Goal: Task Accomplishment & Management: Complete application form

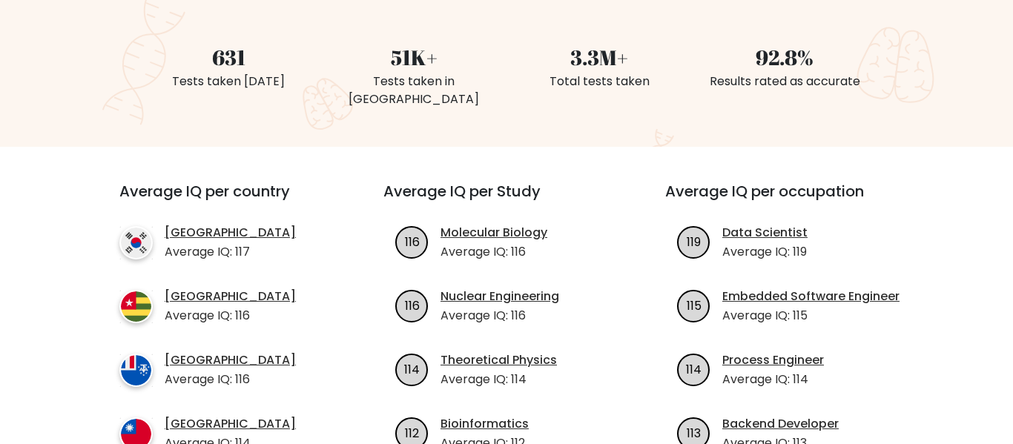
scroll to position [246, 0]
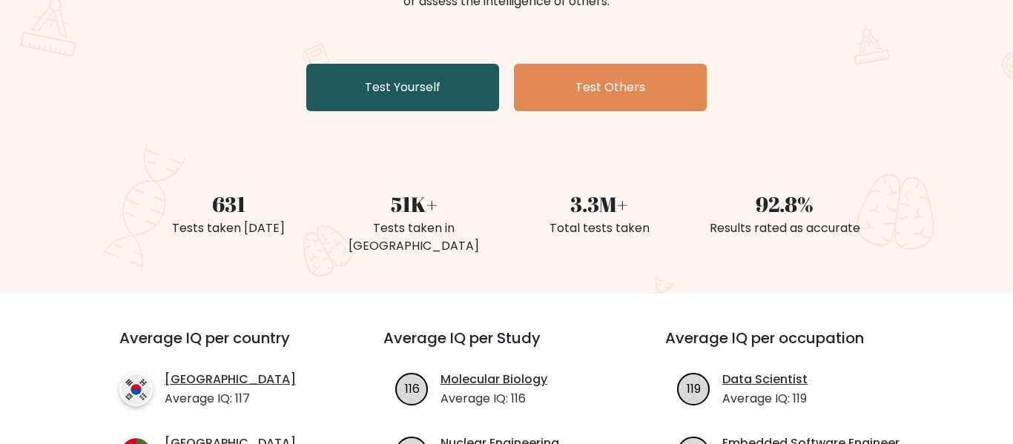
click at [418, 88] on link "Test Yourself" at bounding box center [402, 87] width 193 height 47
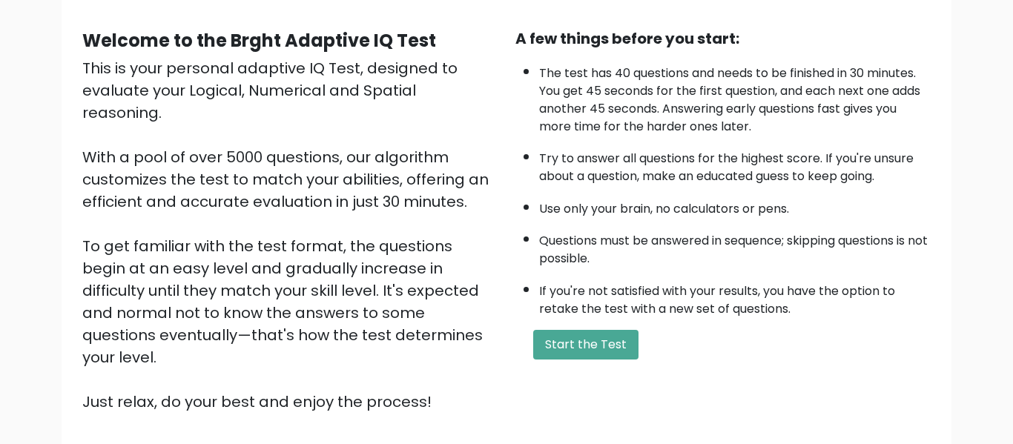
scroll to position [126, 0]
click at [502, 188] on div "Welcome to the Brght Adaptive IQ Test This is your personal adaptive IQ Test, d…" at bounding box center [289, 220] width 433 height 386
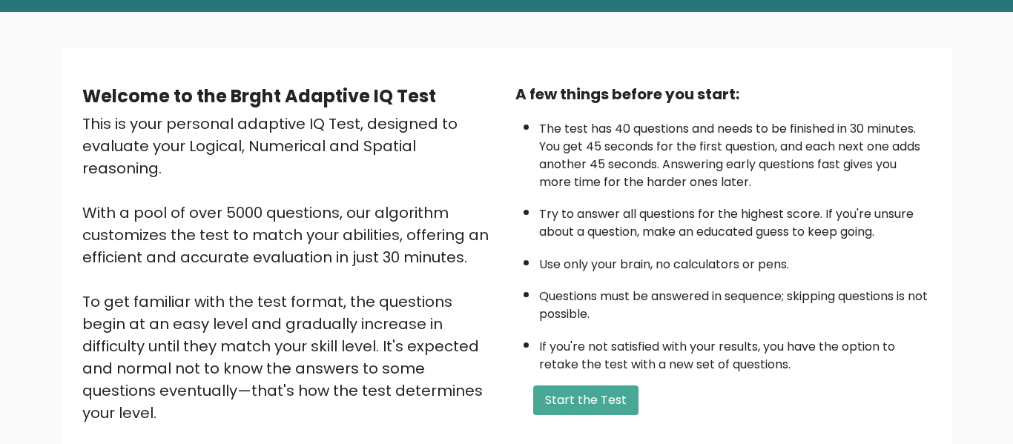
scroll to position [69, 0]
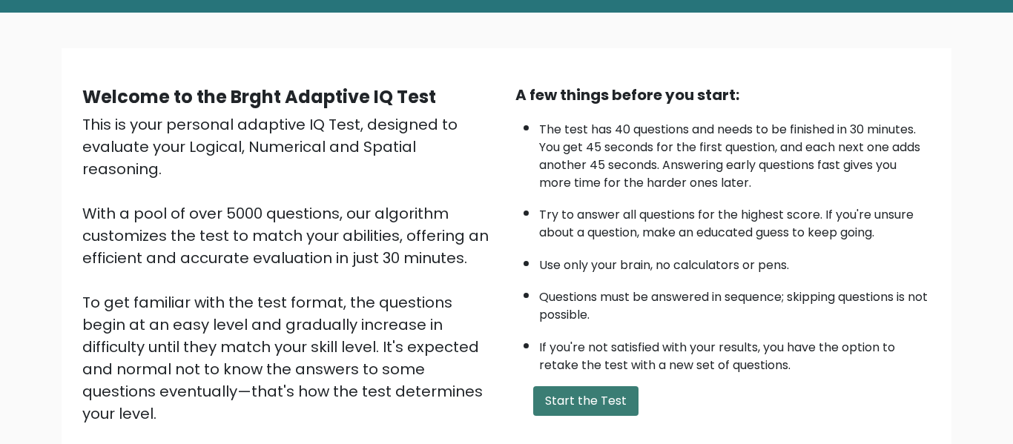
click at [606, 395] on button "Start the Test" at bounding box center [585, 401] width 105 height 30
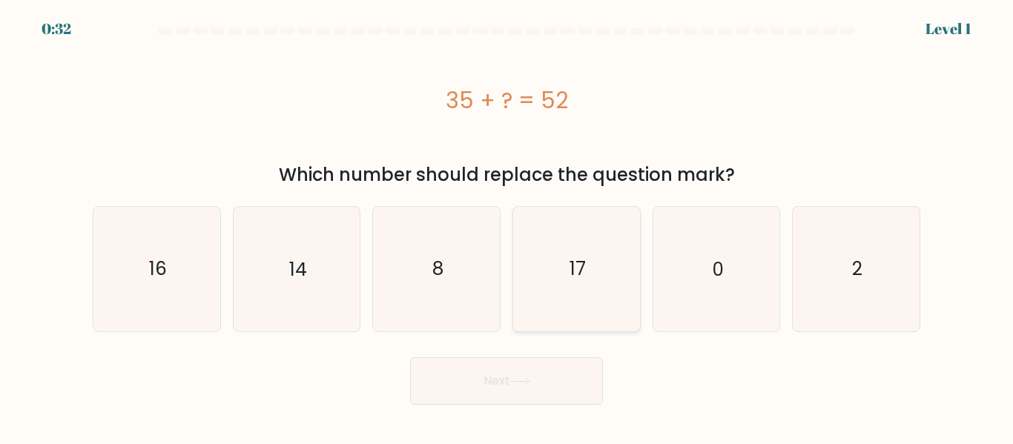
click at [587, 278] on icon "17" at bounding box center [577, 269] width 124 height 124
click at [507, 226] on input "d. 17" at bounding box center [507, 225] width 1 height 4
radio input "true"
click at [525, 392] on button "Next" at bounding box center [506, 381] width 193 height 47
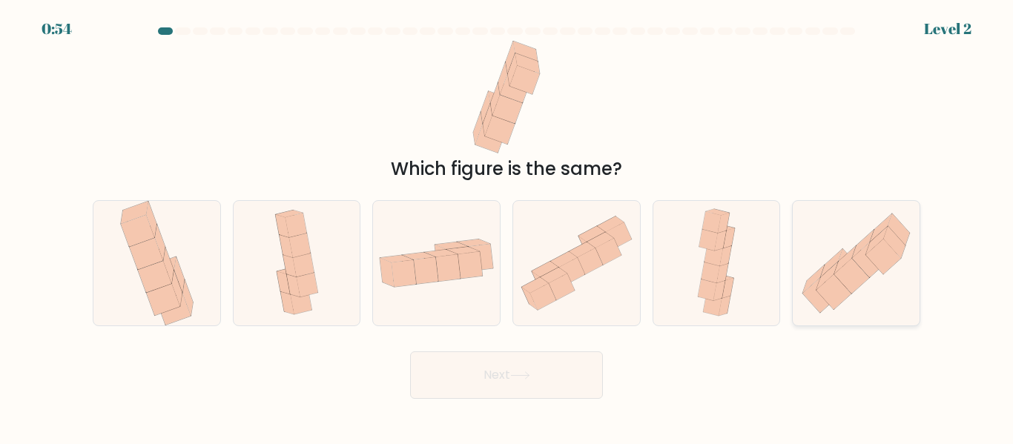
click at [860, 283] on icon at bounding box center [852, 276] width 35 height 35
click at [507, 226] on input "f." at bounding box center [507, 225] width 1 height 4
radio input "true"
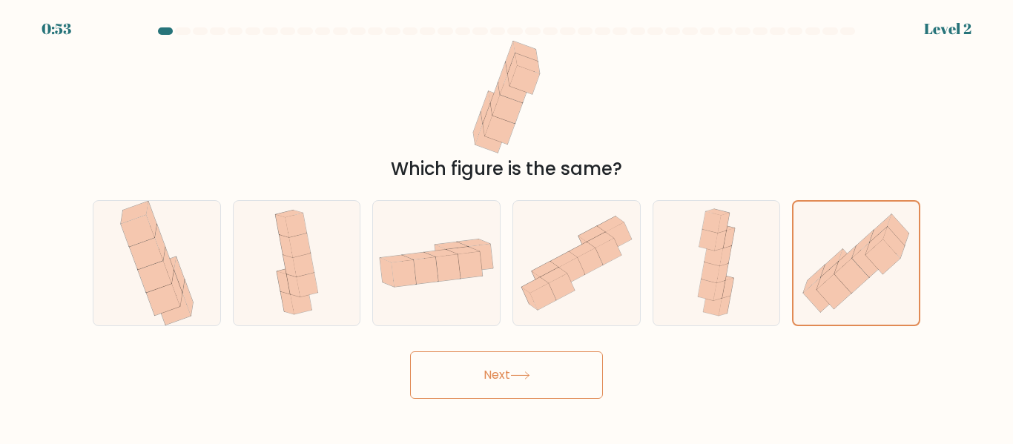
click at [588, 370] on button "Next" at bounding box center [506, 375] width 193 height 47
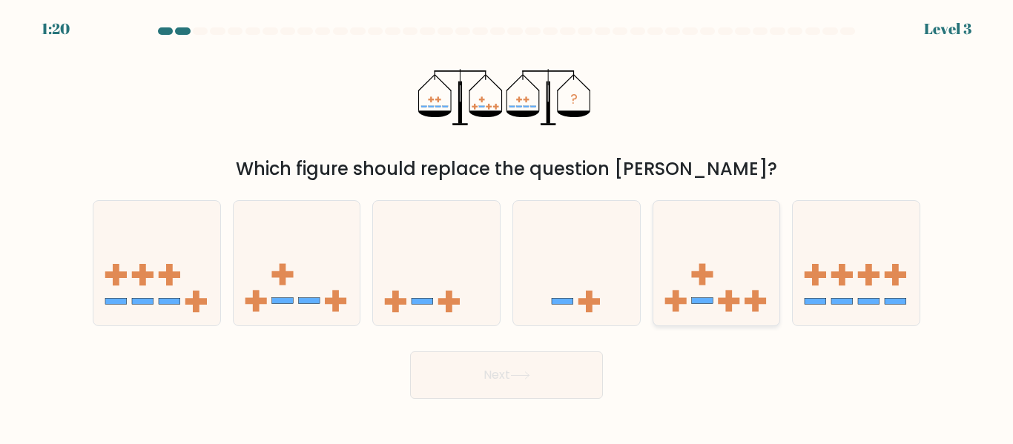
click at [739, 299] on rect at bounding box center [729, 301] width 22 height 7
click at [507, 226] on input "e." at bounding box center [507, 225] width 1 height 4
radio input "true"
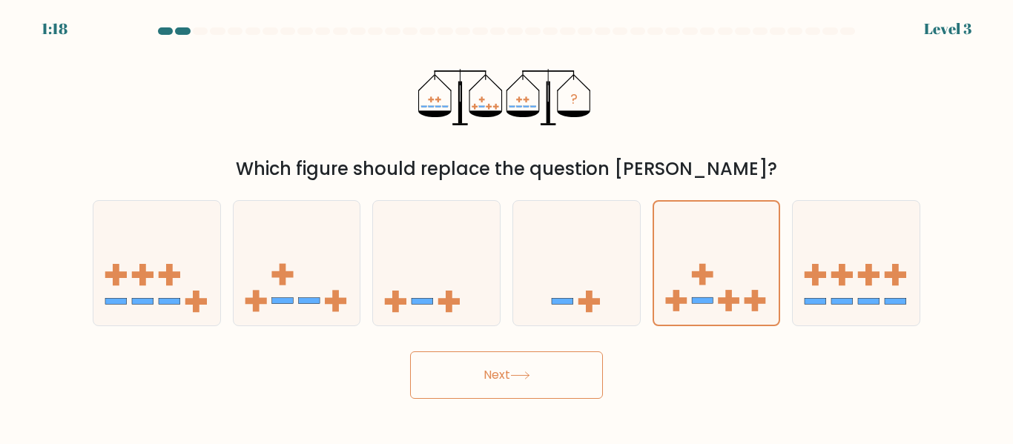
click at [533, 384] on button "Next" at bounding box center [506, 375] width 193 height 47
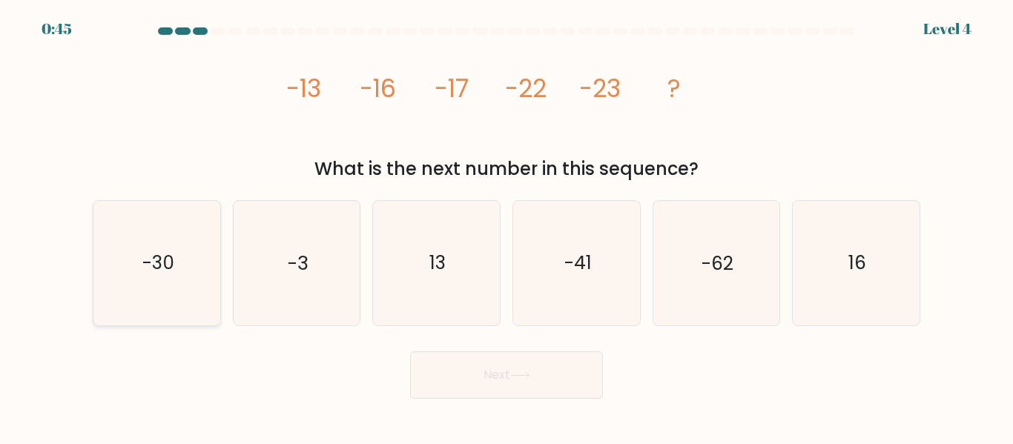
click at [151, 249] on icon "-30" at bounding box center [157, 263] width 124 height 124
click at [507, 226] on input "a. -30" at bounding box center [507, 225] width 1 height 4
radio input "true"
click at [522, 373] on icon at bounding box center [520, 376] width 20 height 8
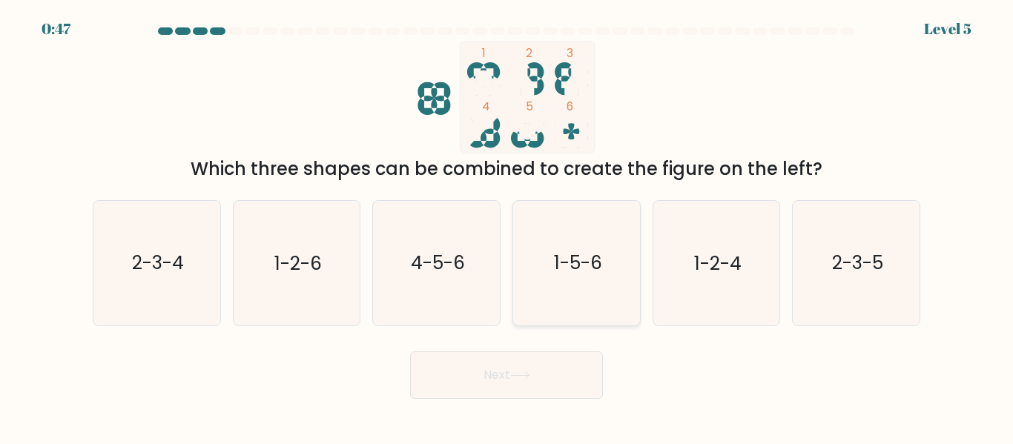
click at [554, 266] on text "1-5-6" at bounding box center [577, 264] width 48 height 26
click at [507, 226] on input "d. 1-5-6" at bounding box center [507, 225] width 1 height 4
radio input "true"
click at [535, 371] on button "Next" at bounding box center [506, 375] width 193 height 47
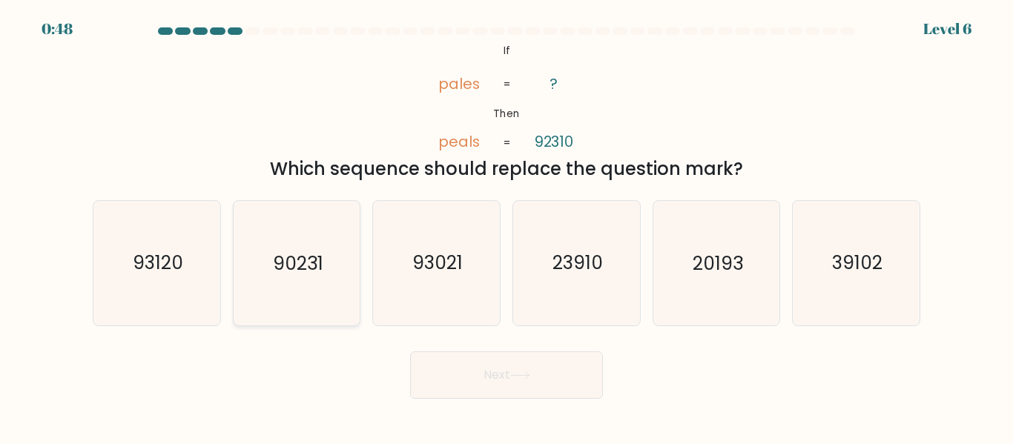
click at [298, 265] on text "90231" at bounding box center [298, 264] width 50 height 26
click at [507, 226] on input "b. 90231" at bounding box center [507, 225] width 1 height 4
radio input "true"
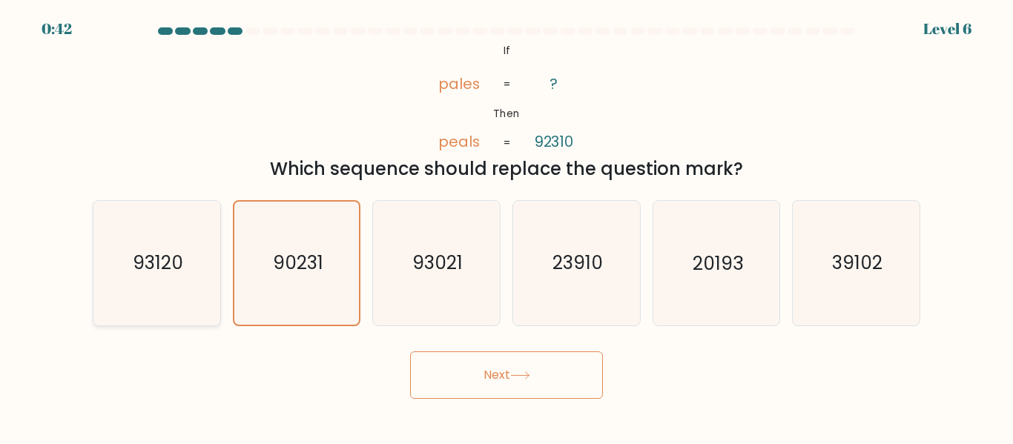
click at [172, 258] on text "93120" at bounding box center [158, 264] width 50 height 26
click at [507, 226] on input "a. 93120" at bounding box center [507, 225] width 1 height 4
radio input "true"
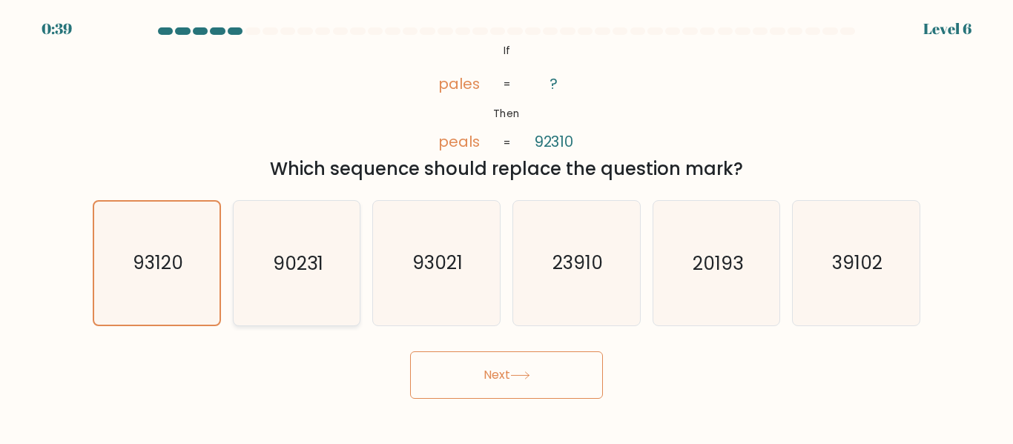
click at [313, 237] on icon "90231" at bounding box center [296, 263] width 124 height 124
click at [507, 226] on input "b. 90231" at bounding box center [507, 225] width 1 height 4
radio input "true"
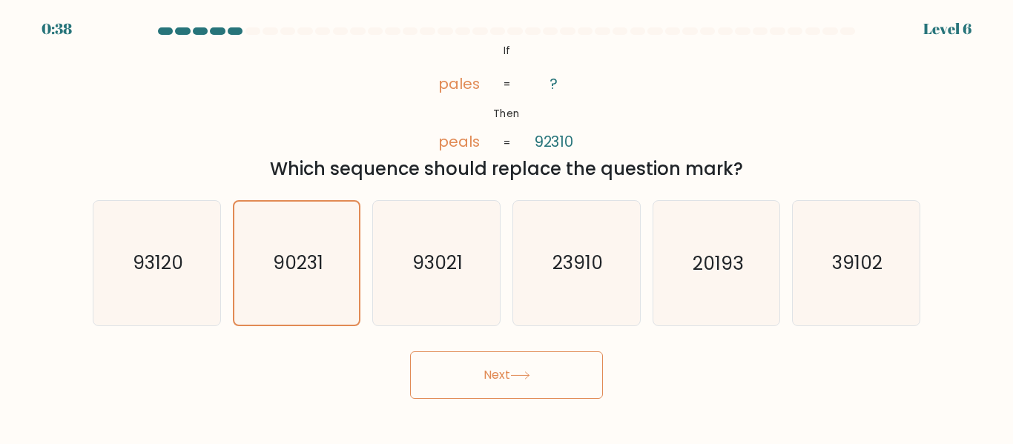
click at [508, 373] on button "Next" at bounding box center [506, 375] width 193 height 47
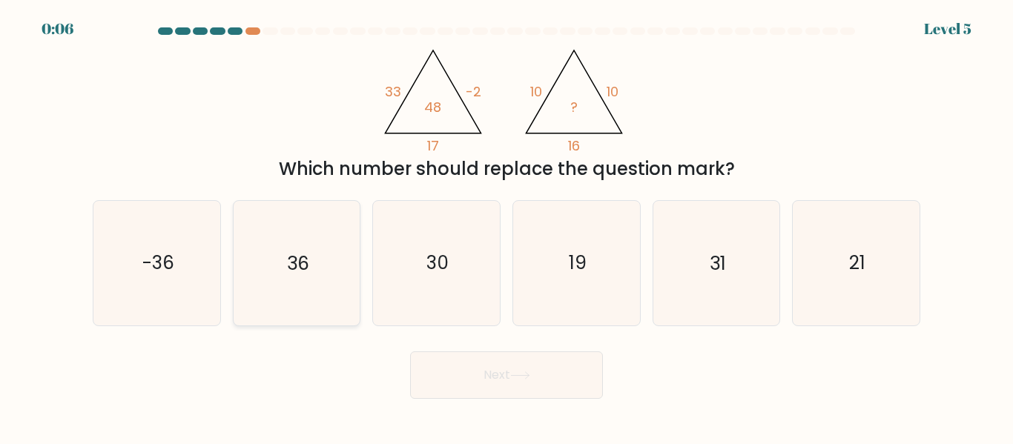
click at [295, 288] on icon "36" at bounding box center [296, 263] width 124 height 124
click at [507, 226] on input "b. 36" at bounding box center [507, 225] width 1 height 4
radio input "true"
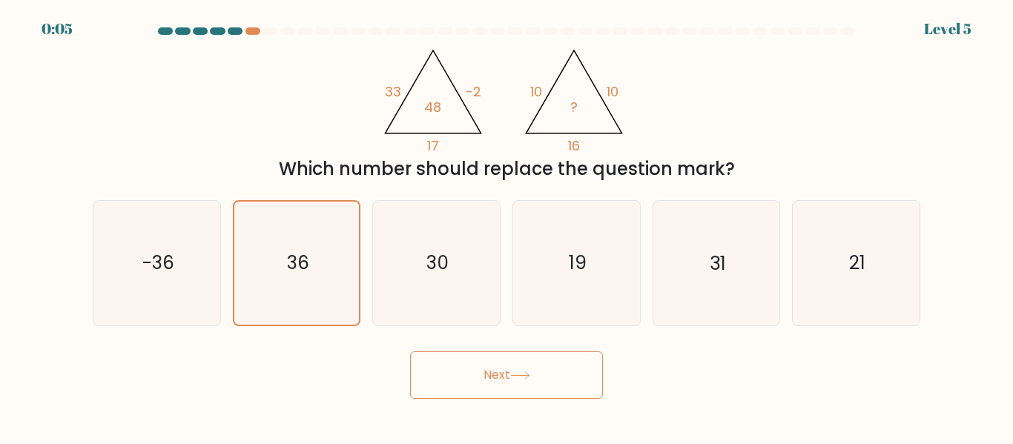
click at [545, 380] on button "Next" at bounding box center [506, 375] width 193 height 47
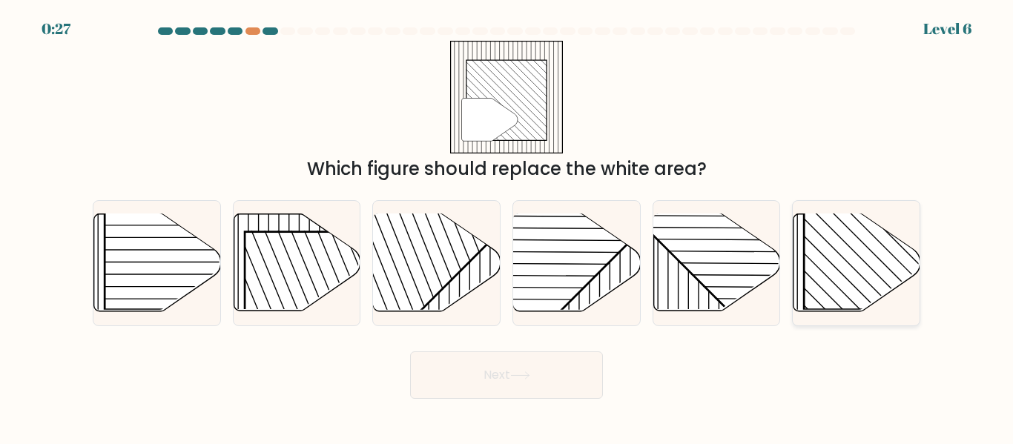
click at [812, 247] on rect at bounding box center [895, 219] width 182 height 182
click at [507, 226] on input "f." at bounding box center [507, 225] width 1 height 4
radio input "true"
click at [536, 374] on button "Next" at bounding box center [506, 375] width 193 height 47
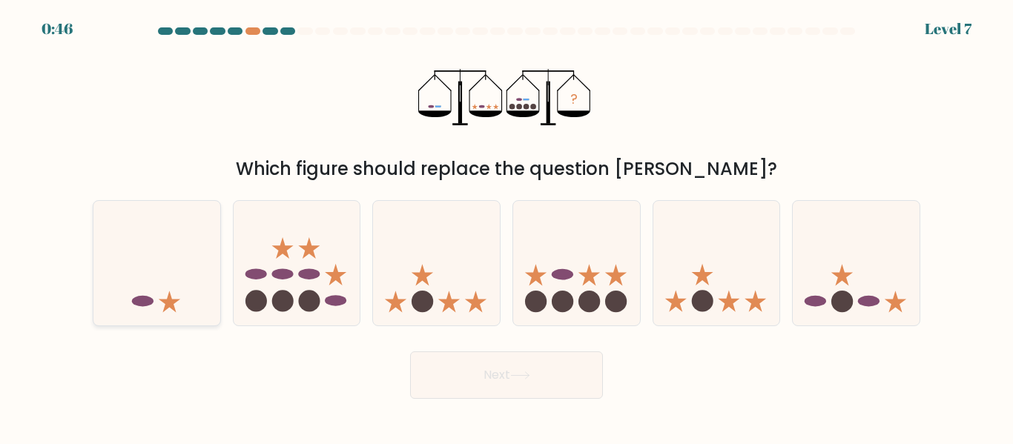
click at [182, 280] on icon at bounding box center [156, 263] width 127 height 105
click at [507, 226] on input "a." at bounding box center [507, 225] width 1 height 4
radio input "true"
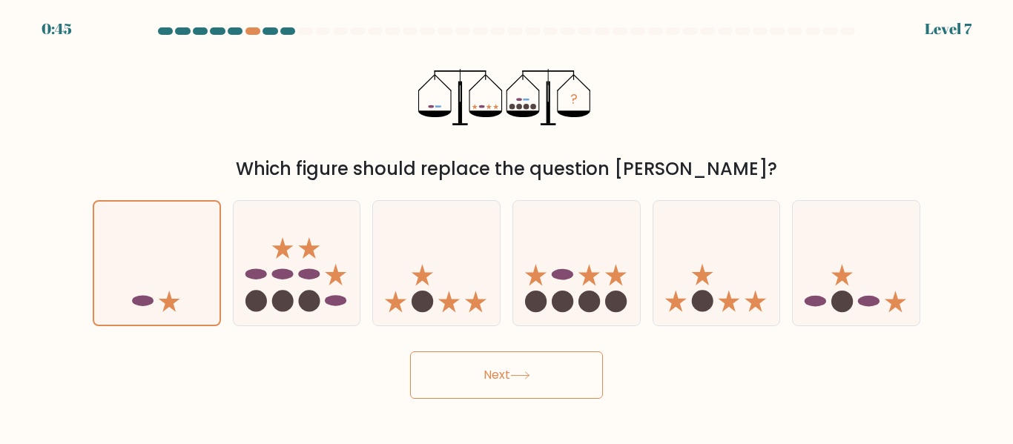
click at [546, 372] on button "Next" at bounding box center [506, 375] width 193 height 47
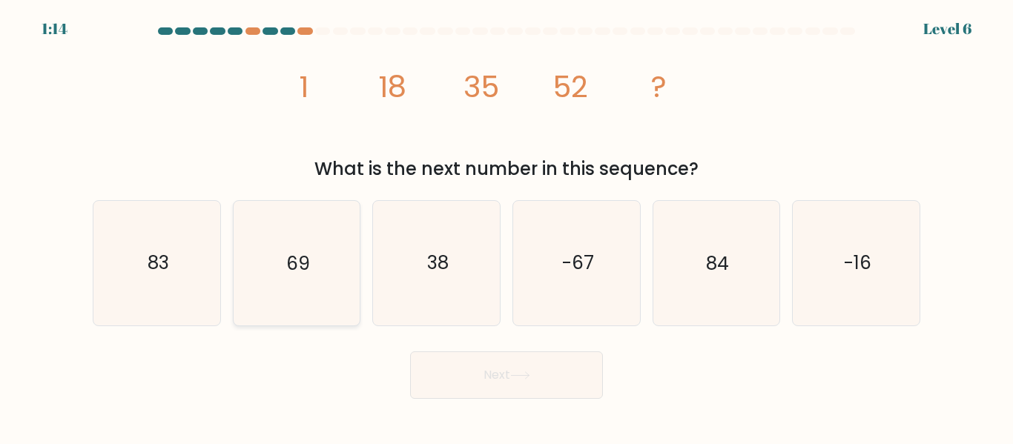
click at [290, 265] on text "69" at bounding box center [298, 264] width 24 height 26
click at [507, 226] on input "b. 69" at bounding box center [507, 225] width 1 height 4
radio input "true"
click at [564, 385] on button "Next" at bounding box center [506, 375] width 193 height 47
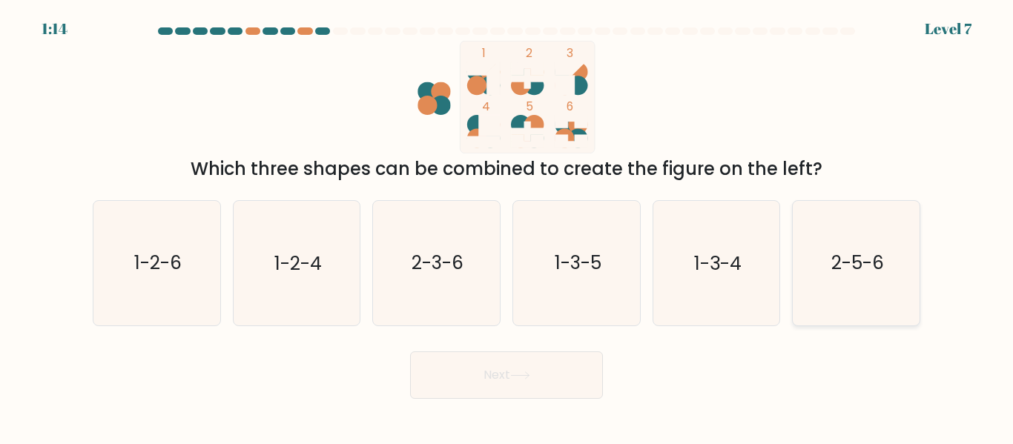
click at [828, 295] on icon "2-5-6" at bounding box center [856, 263] width 124 height 124
click at [507, 226] on input "f. 2-5-6" at bounding box center [507, 225] width 1 height 4
radio input "true"
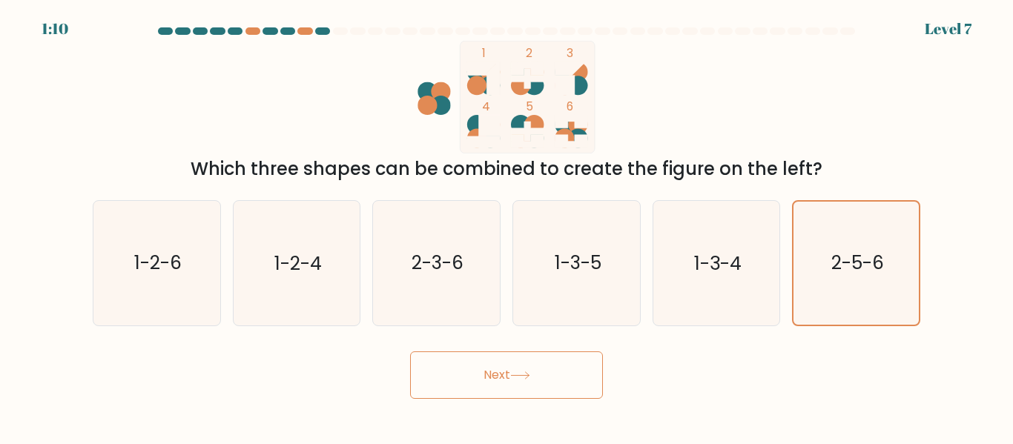
click at [542, 375] on button "Next" at bounding box center [506, 375] width 193 height 47
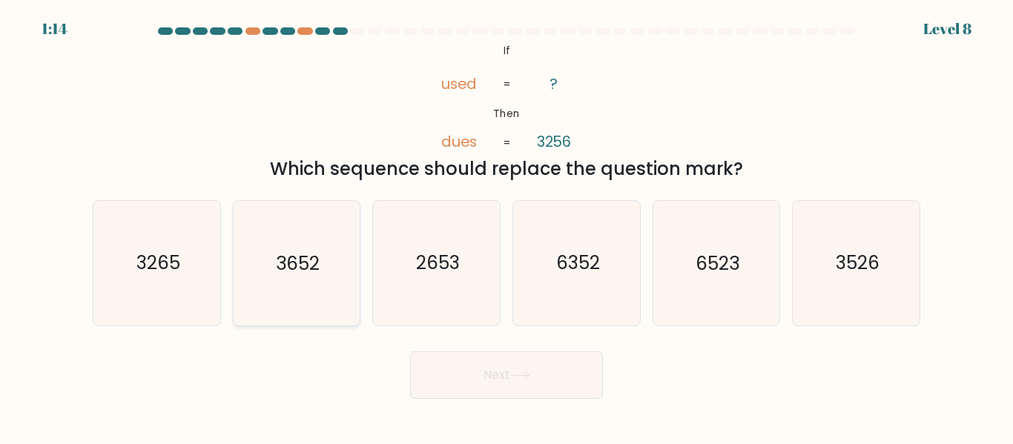
click at [318, 228] on icon "3652" at bounding box center [296, 263] width 124 height 124
click at [507, 226] on input "b. 3652" at bounding box center [507, 225] width 1 height 4
radio input "true"
click at [535, 384] on button "Next" at bounding box center [506, 375] width 193 height 47
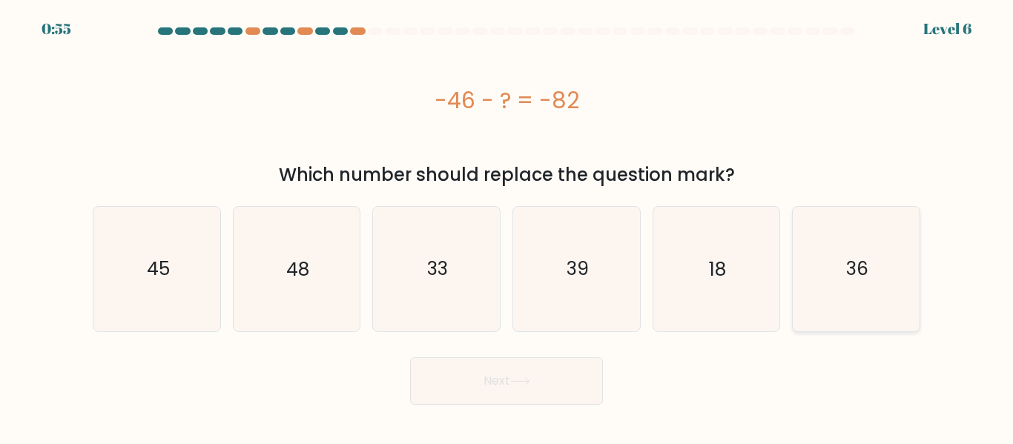
click at [853, 267] on text "36" at bounding box center [857, 269] width 22 height 26
click at [507, 226] on input "f. 36" at bounding box center [507, 225] width 1 height 4
radio input "true"
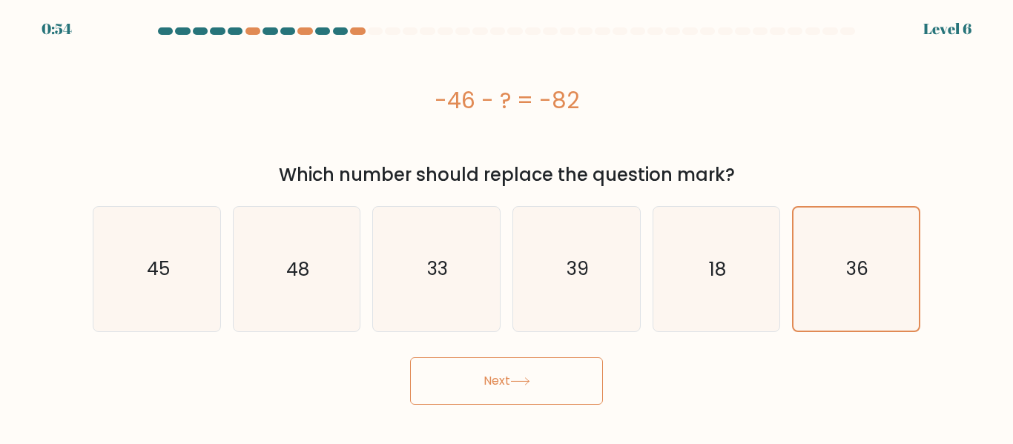
click at [581, 362] on button "Next" at bounding box center [506, 381] width 193 height 47
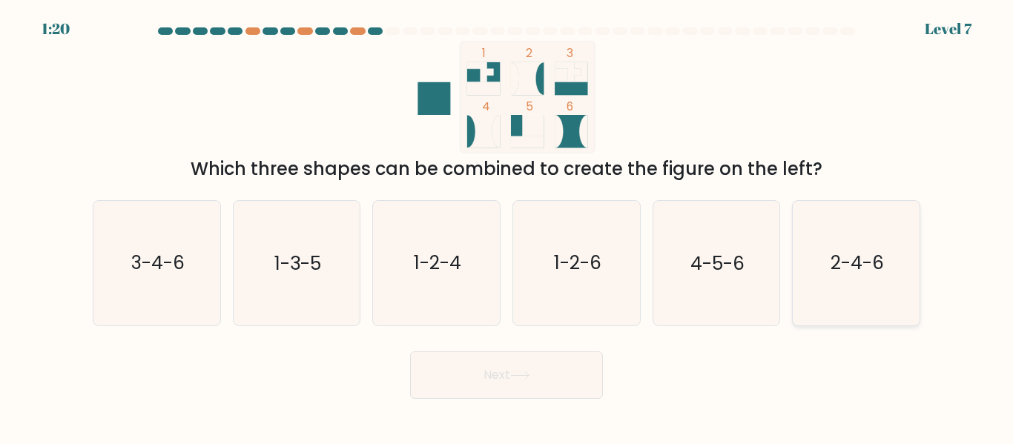
click at [846, 263] on text "2-4-6" at bounding box center [857, 264] width 53 height 26
click at [507, 226] on input "f. 2-4-6" at bounding box center [507, 225] width 1 height 4
radio input "true"
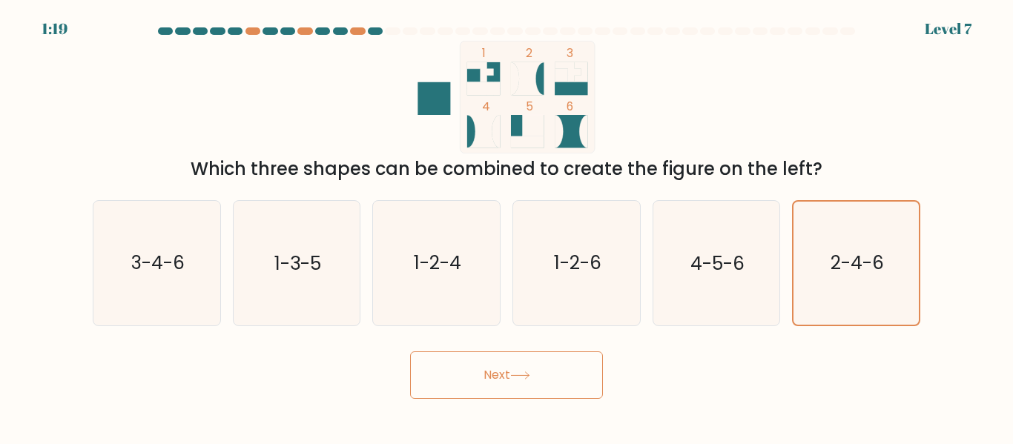
click at [486, 370] on button "Next" at bounding box center [506, 375] width 193 height 47
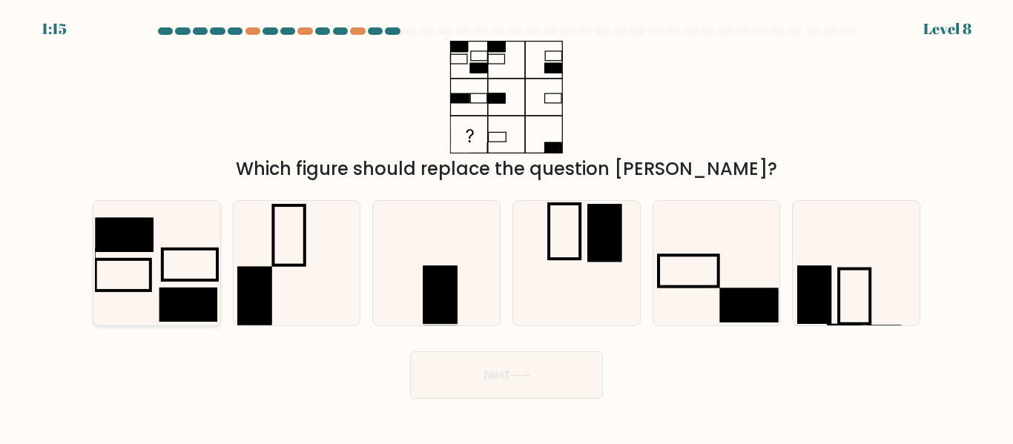
click at [186, 301] on rect at bounding box center [188, 306] width 58 height 34
click at [507, 226] on input "a." at bounding box center [507, 225] width 1 height 4
radio input "true"
click at [550, 387] on button "Next" at bounding box center [506, 375] width 193 height 47
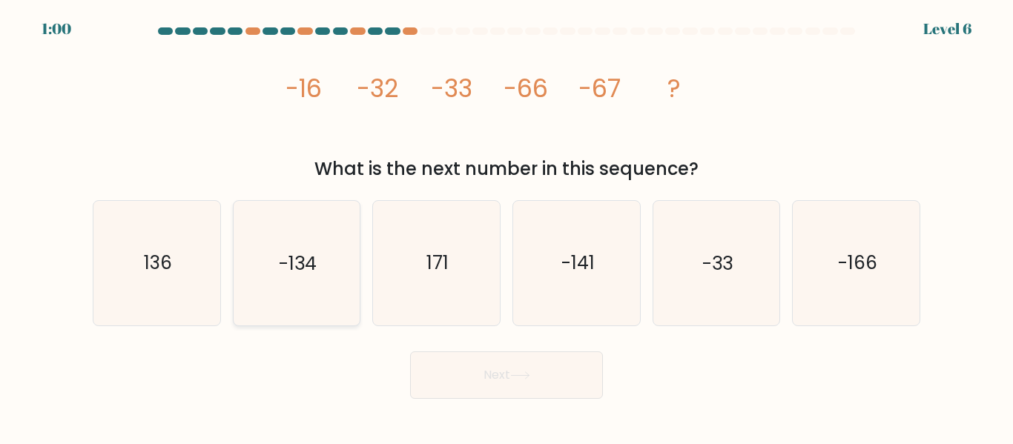
click at [303, 283] on icon "-134" at bounding box center [296, 263] width 124 height 124
click at [507, 226] on input "b. -134" at bounding box center [507, 225] width 1 height 4
radio input "true"
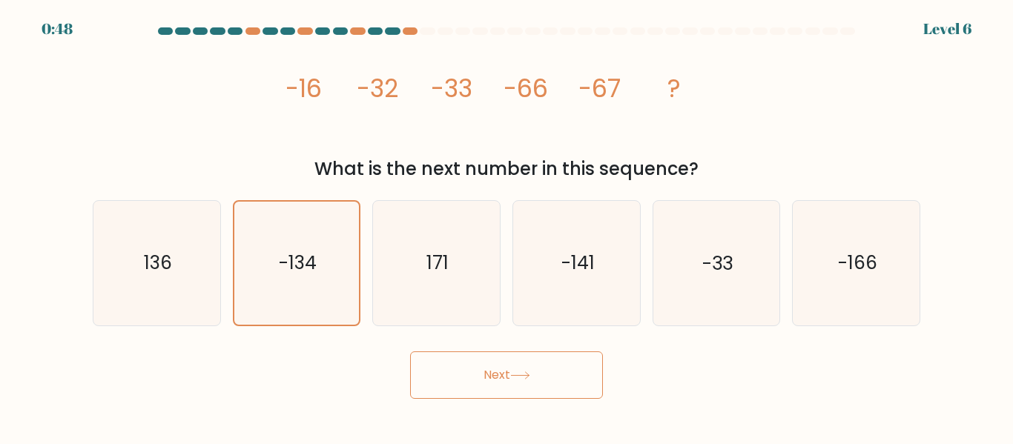
click at [522, 364] on button "Next" at bounding box center [506, 375] width 193 height 47
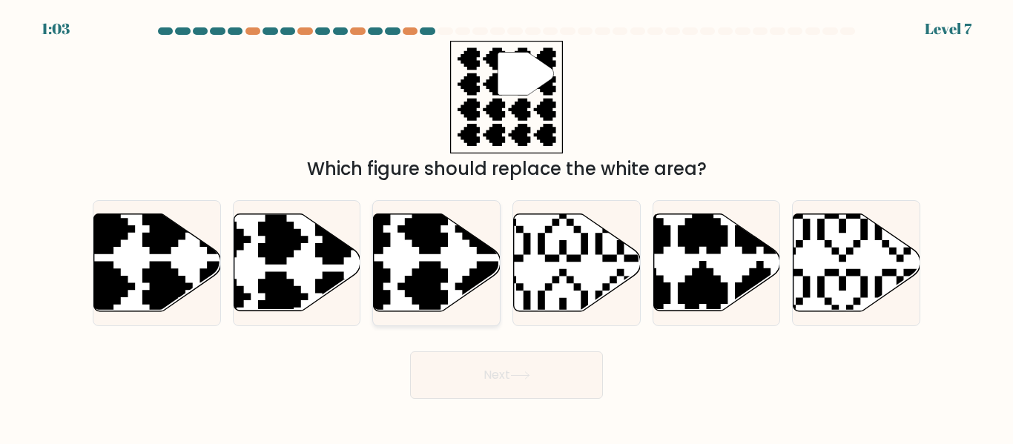
click at [414, 249] on icon at bounding box center [437, 262] width 127 height 97
click at [507, 226] on input "c." at bounding box center [507, 225] width 1 height 4
radio input "true"
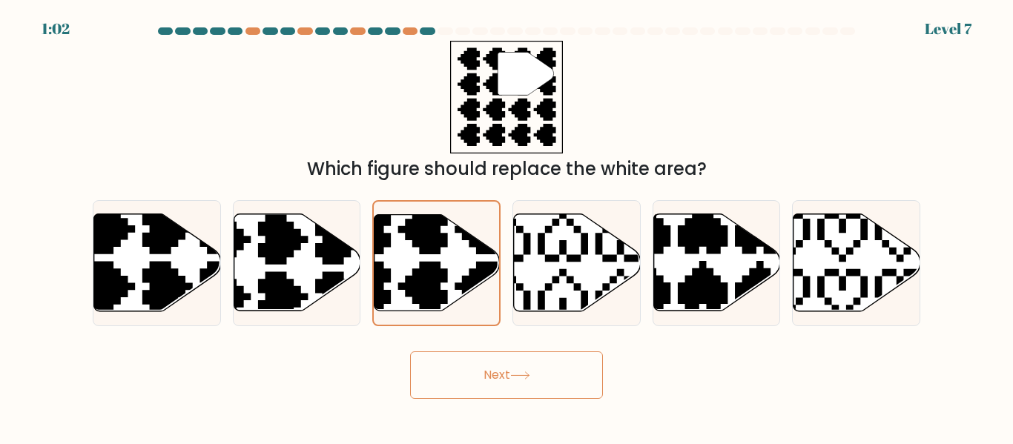
click at [530, 376] on icon at bounding box center [520, 376] width 20 height 8
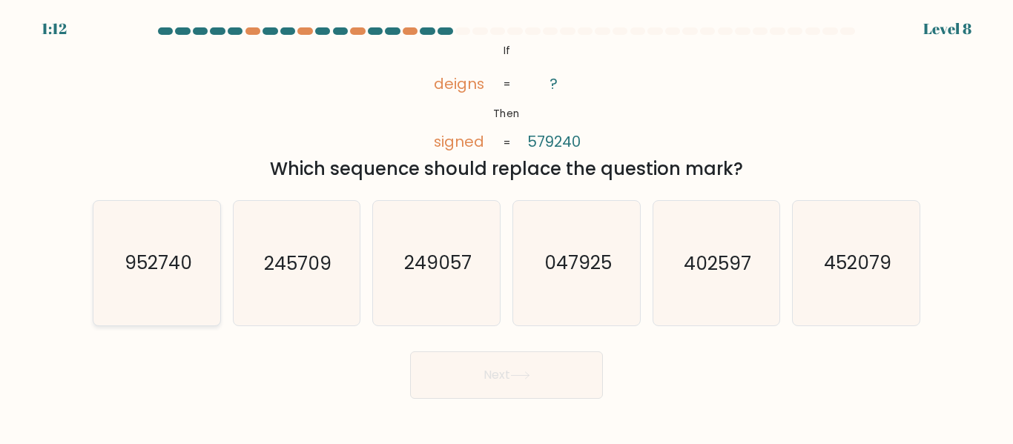
click at [196, 255] on icon "952740" at bounding box center [157, 263] width 124 height 124
click at [507, 226] on input "a. 952740" at bounding box center [507, 225] width 1 height 4
radio input "true"
click at [513, 375] on icon at bounding box center [520, 376] width 20 height 8
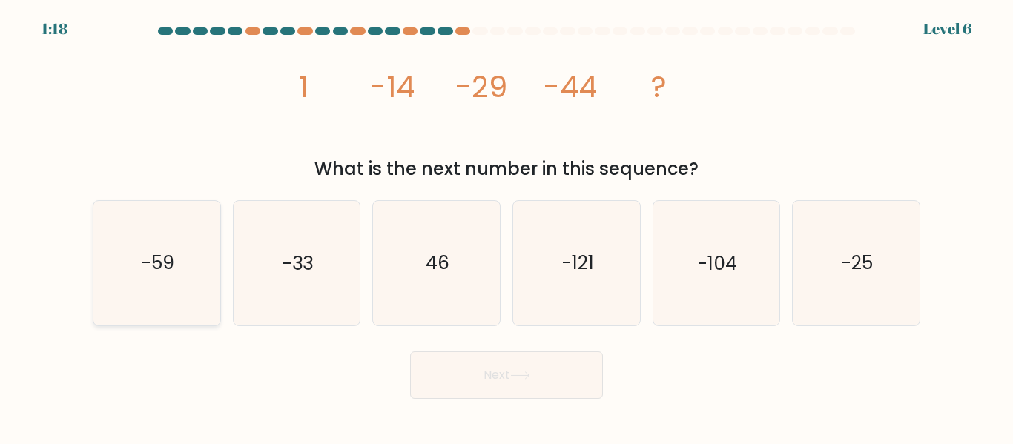
click at [100, 291] on icon "-59" at bounding box center [157, 263] width 124 height 124
click at [507, 226] on input "a. -59" at bounding box center [507, 225] width 1 height 4
radio input "true"
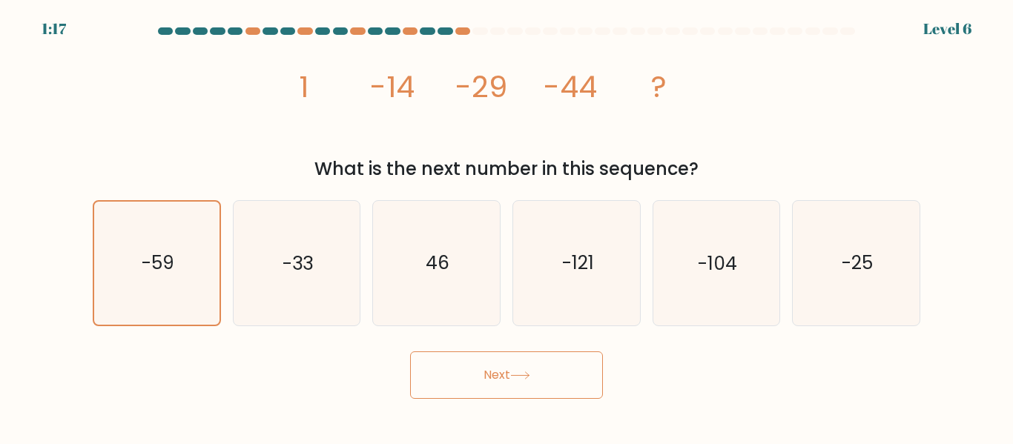
click at [485, 385] on button "Next" at bounding box center [506, 375] width 193 height 47
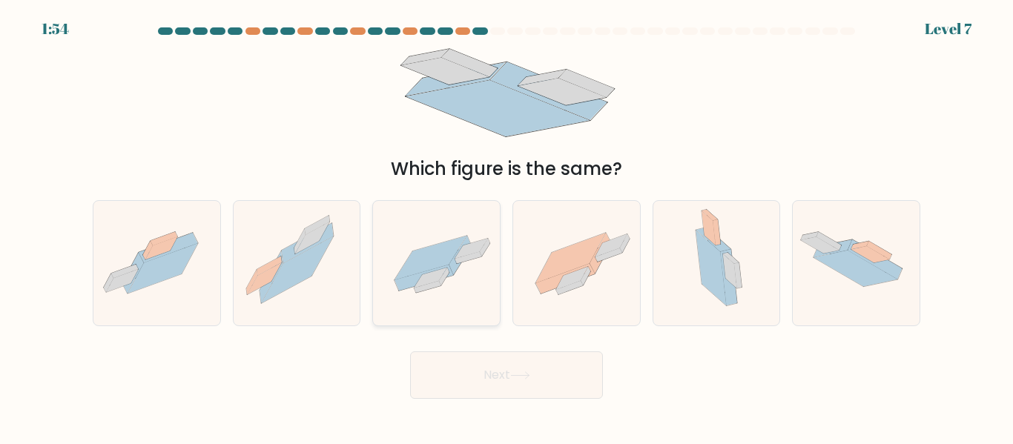
click at [449, 277] on icon at bounding box center [436, 264] width 127 height 88
click at [507, 226] on input "c." at bounding box center [507, 225] width 1 height 4
radio input "true"
click at [572, 388] on button "Next" at bounding box center [506, 375] width 193 height 47
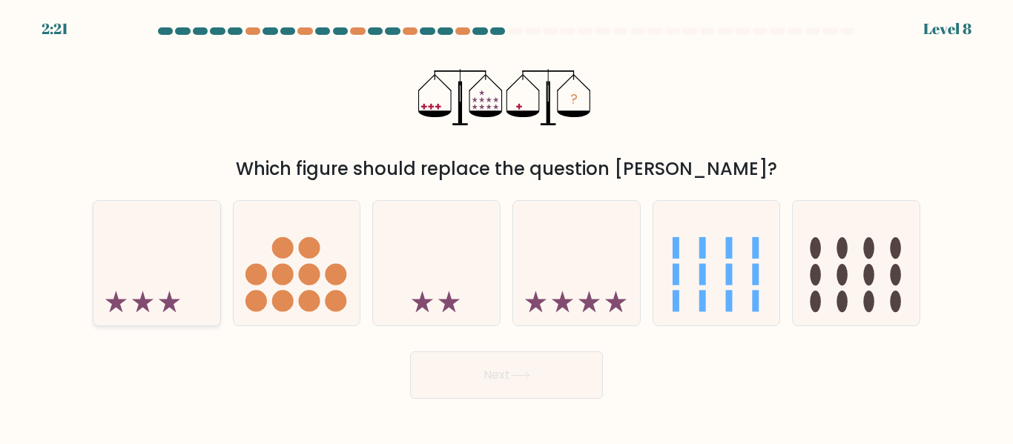
click at [176, 296] on icon at bounding box center [156, 263] width 127 height 105
click at [507, 226] on input "a." at bounding box center [507, 225] width 1 height 4
radio input "true"
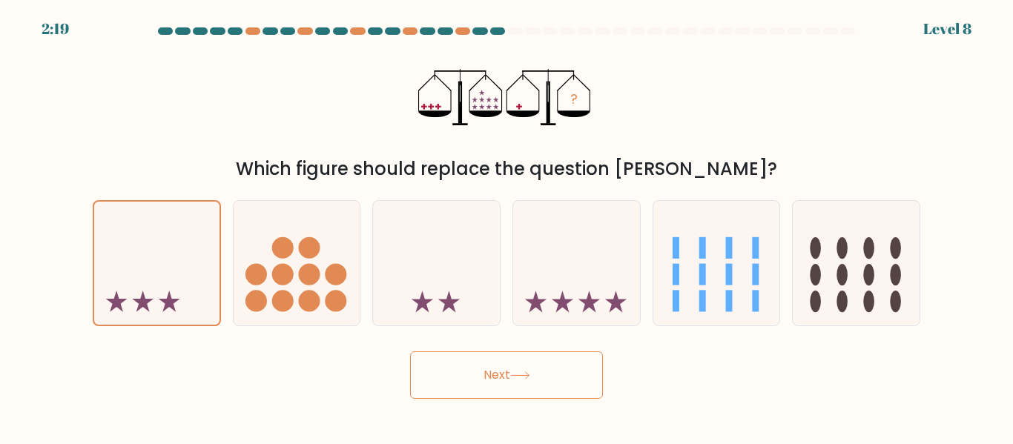
click at [520, 378] on icon at bounding box center [520, 376] width 20 height 8
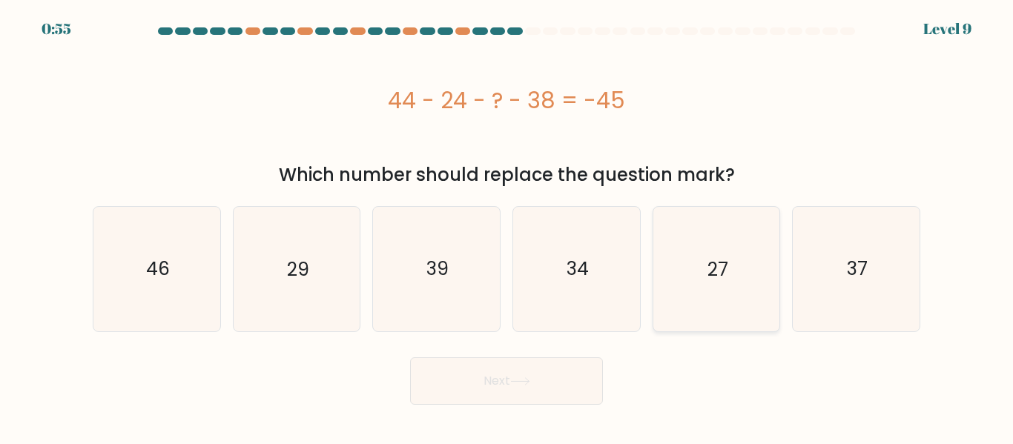
click at [745, 283] on icon "27" at bounding box center [716, 269] width 124 height 124
click at [507, 226] on input "e. 27" at bounding box center [507, 225] width 1 height 4
radio input "true"
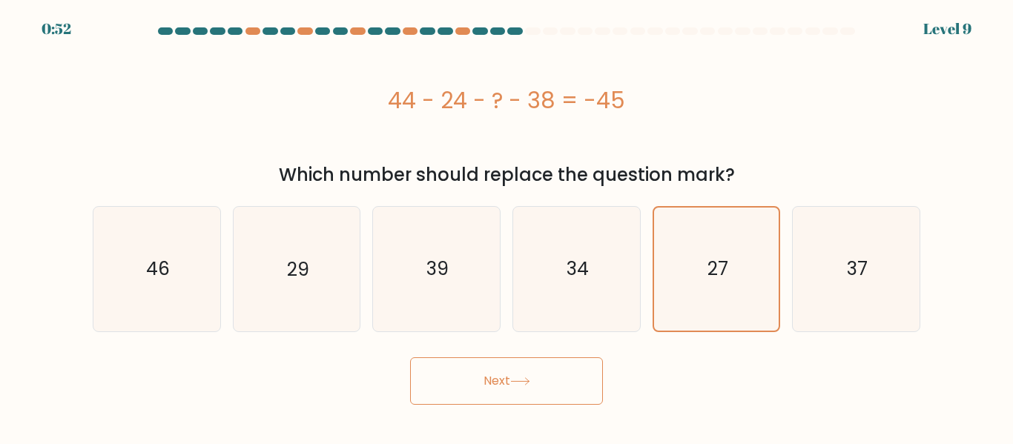
click at [529, 390] on button "Next" at bounding box center [506, 381] width 193 height 47
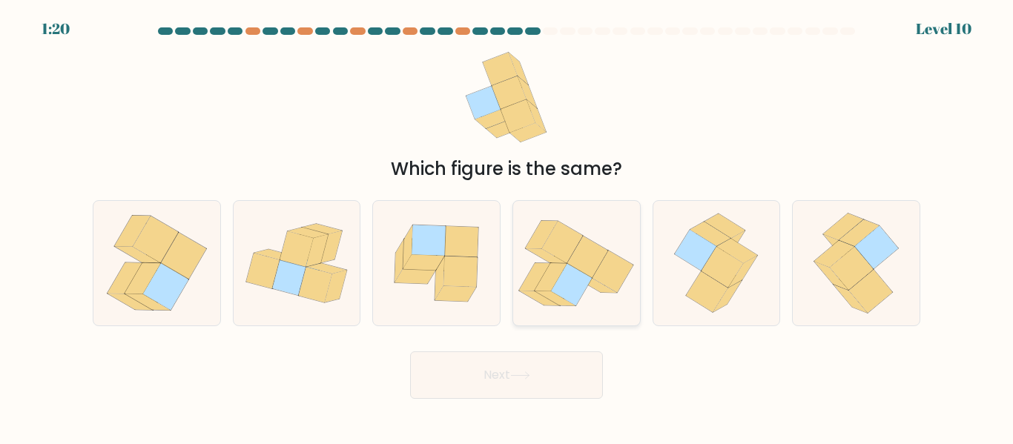
click at [600, 283] on icon at bounding box center [614, 272] width 42 height 43
click at [507, 226] on input "d." at bounding box center [507, 225] width 1 height 4
radio input "true"
click at [522, 386] on button "Next" at bounding box center [506, 375] width 193 height 47
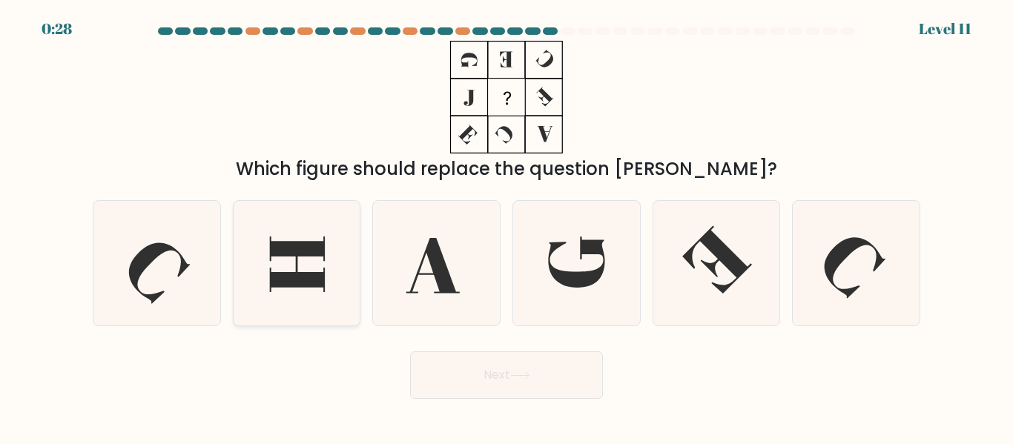
click at [305, 286] on icon at bounding box center [297, 265] width 55 height 56
click at [507, 226] on input "b." at bounding box center [507, 225] width 1 height 4
radio input "true"
click at [560, 374] on button "Next" at bounding box center [506, 375] width 193 height 47
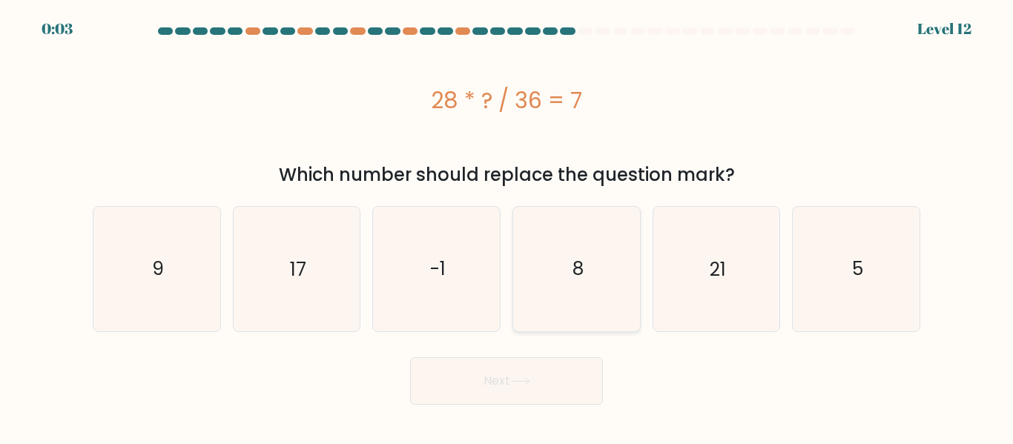
click at [585, 280] on icon "8" at bounding box center [577, 269] width 124 height 124
click at [507, 226] on input "d. 8" at bounding box center [507, 225] width 1 height 4
radio input "true"
click at [534, 392] on button "Next" at bounding box center [506, 381] width 193 height 47
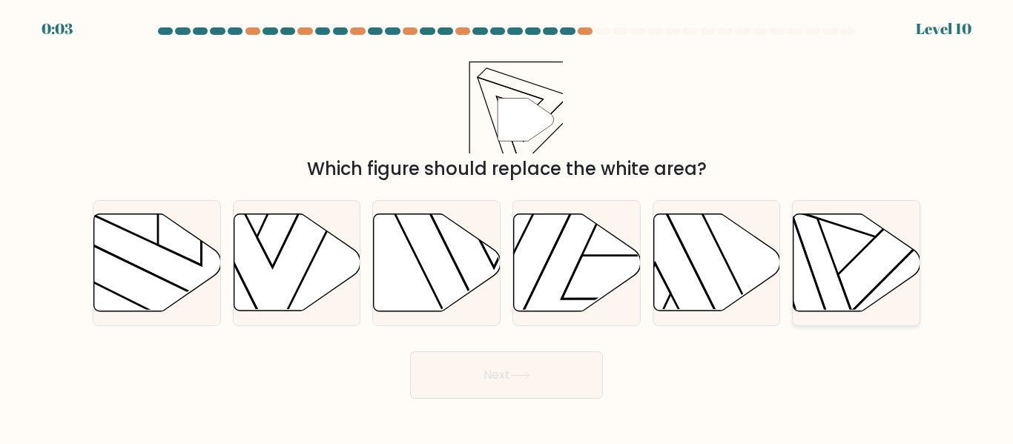
click at [828, 277] on icon at bounding box center [857, 262] width 127 height 97
click at [507, 226] on input "f." at bounding box center [507, 225] width 1 height 4
radio input "true"
click at [526, 379] on icon at bounding box center [520, 376] width 20 height 8
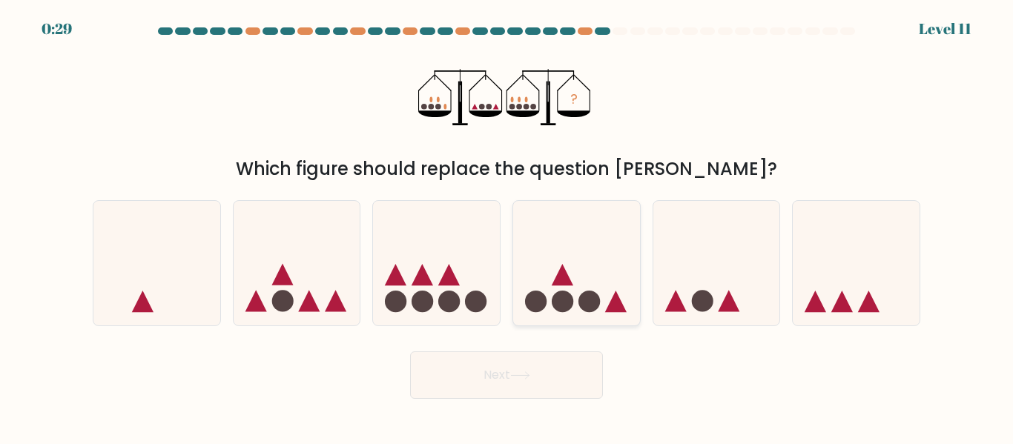
click at [528, 228] on icon at bounding box center [576, 263] width 127 height 105
click at [507, 226] on input "d." at bounding box center [507, 225] width 1 height 4
radio input "true"
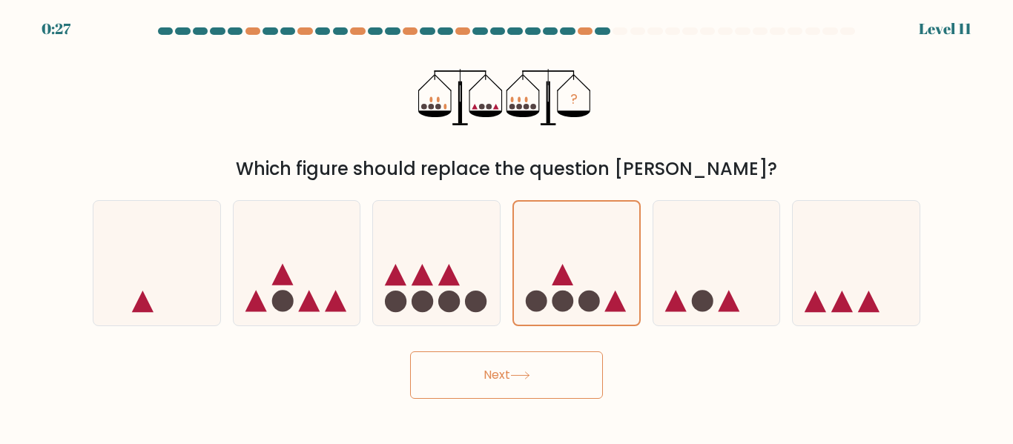
click at [538, 384] on button "Next" at bounding box center [506, 375] width 193 height 47
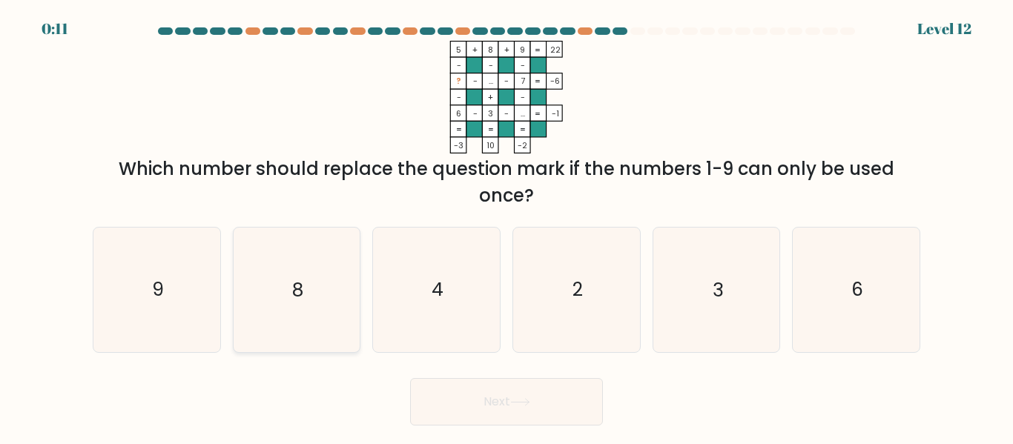
click at [306, 319] on icon "8" at bounding box center [296, 290] width 124 height 124
click at [507, 226] on input "b. 8" at bounding box center [507, 225] width 1 height 4
radio input "true"
click at [492, 404] on button "Next" at bounding box center [506, 401] width 193 height 47
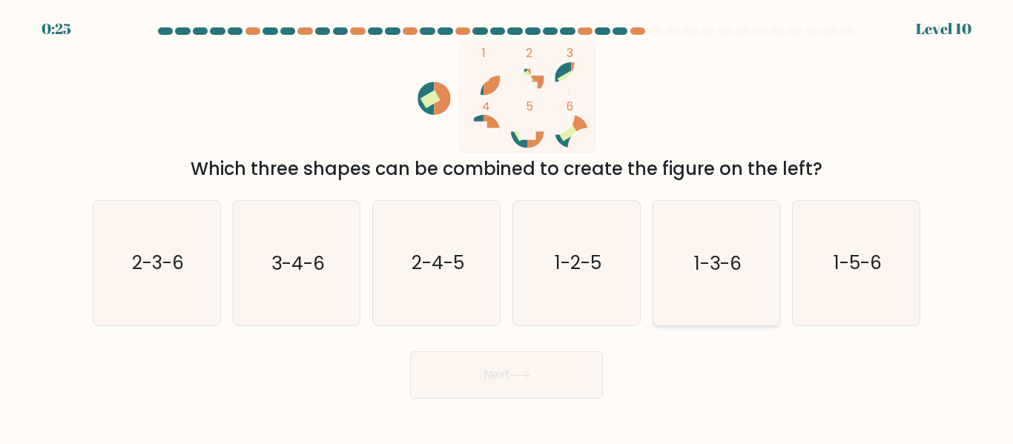
click at [725, 287] on icon "1-3-6" at bounding box center [716, 263] width 124 height 124
click at [507, 226] on input "e. 1-3-6" at bounding box center [507, 225] width 1 height 4
radio input "true"
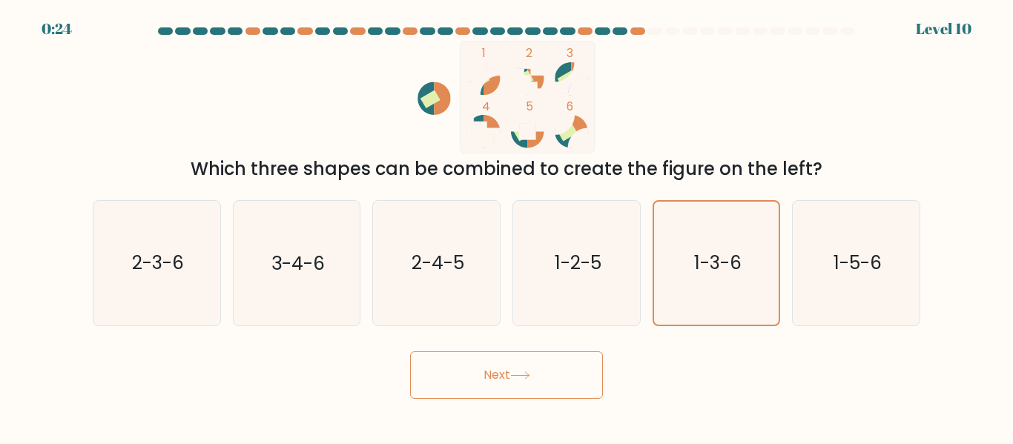
click at [511, 389] on button "Next" at bounding box center [506, 375] width 193 height 47
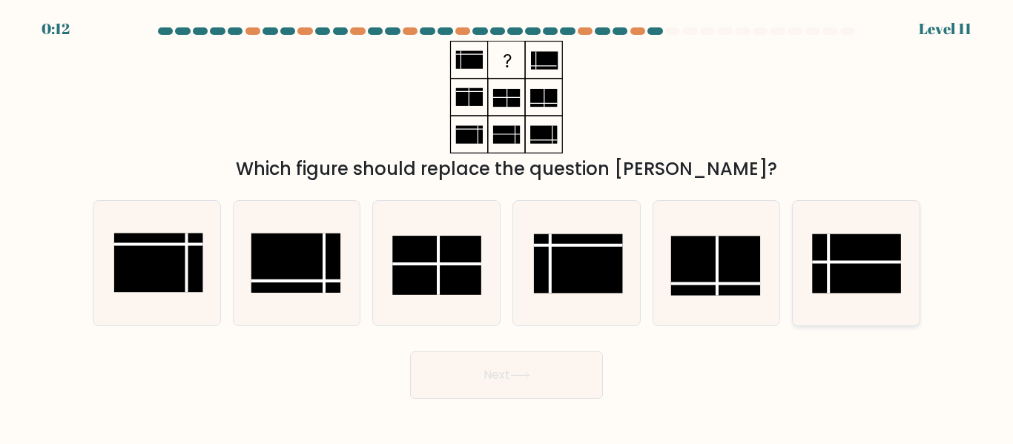
click at [847, 278] on rect at bounding box center [856, 263] width 89 height 59
click at [507, 226] on input "f." at bounding box center [507, 225] width 1 height 4
radio input "true"
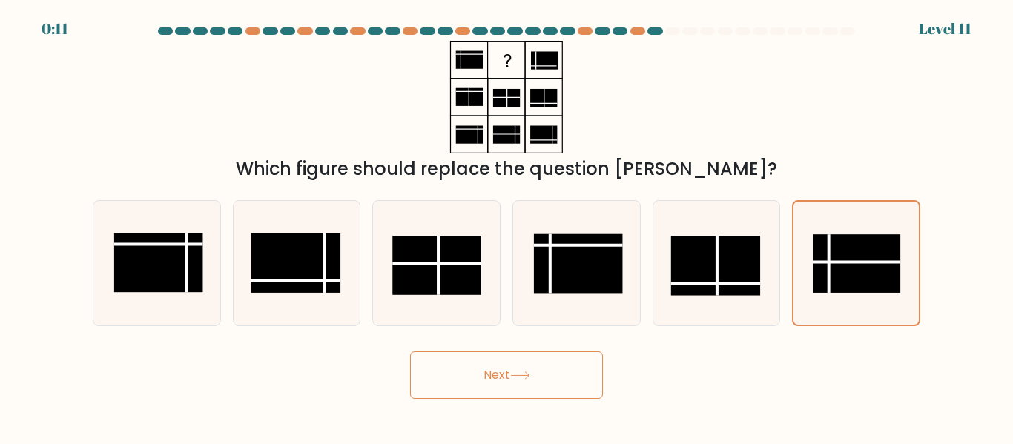
click at [527, 373] on icon at bounding box center [520, 376] width 20 height 8
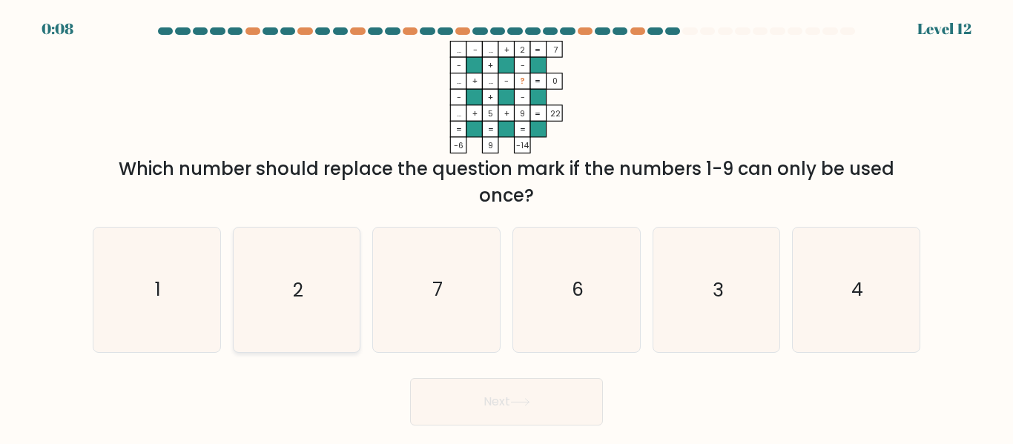
click at [305, 301] on icon "2" at bounding box center [296, 290] width 124 height 124
click at [507, 226] on input "b. 2" at bounding box center [507, 225] width 1 height 4
radio input "true"
click at [524, 407] on button "Next" at bounding box center [506, 401] width 193 height 47
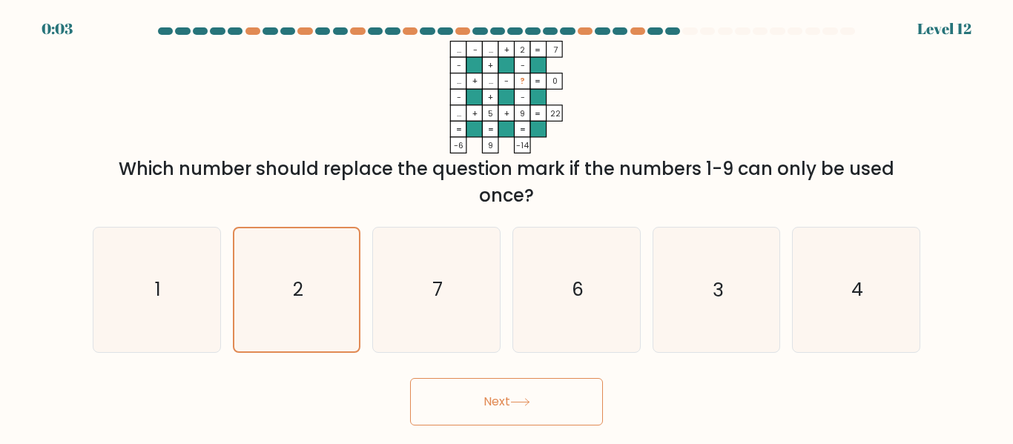
click at [524, 407] on button "Next" at bounding box center [506, 401] width 193 height 47
click at [524, 406] on icon at bounding box center [520, 402] width 20 height 8
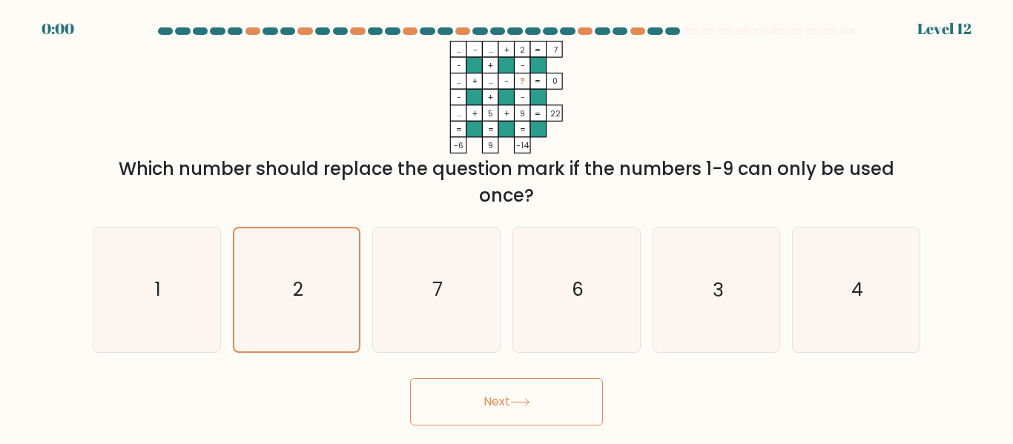
click at [524, 406] on icon at bounding box center [520, 402] width 20 height 8
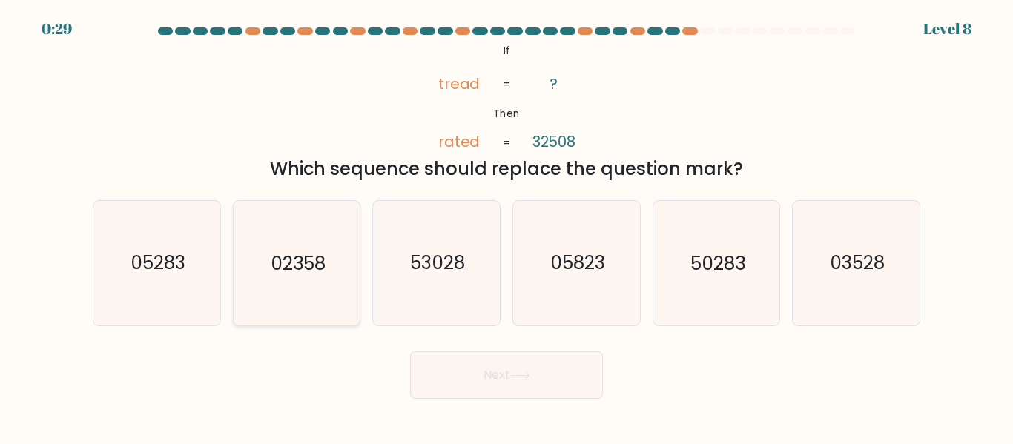
click at [305, 269] on text "02358" at bounding box center [298, 264] width 55 height 26
click at [507, 226] on input "b. 02358" at bounding box center [507, 225] width 1 height 4
radio input "true"
click at [539, 361] on button "Next" at bounding box center [506, 375] width 193 height 47
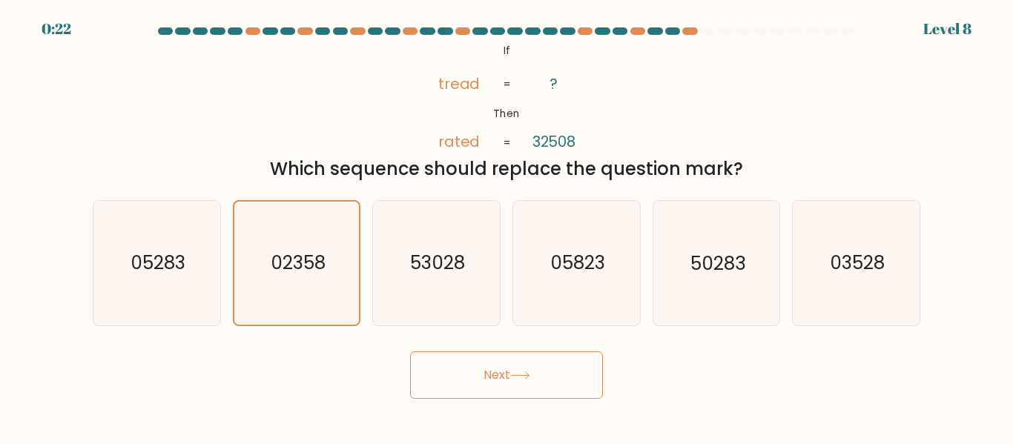
click at [506, 376] on button "Next" at bounding box center [506, 375] width 193 height 47
click at [500, 370] on button "Next" at bounding box center [506, 375] width 193 height 47
click at [507, 367] on button "Next" at bounding box center [506, 375] width 193 height 47
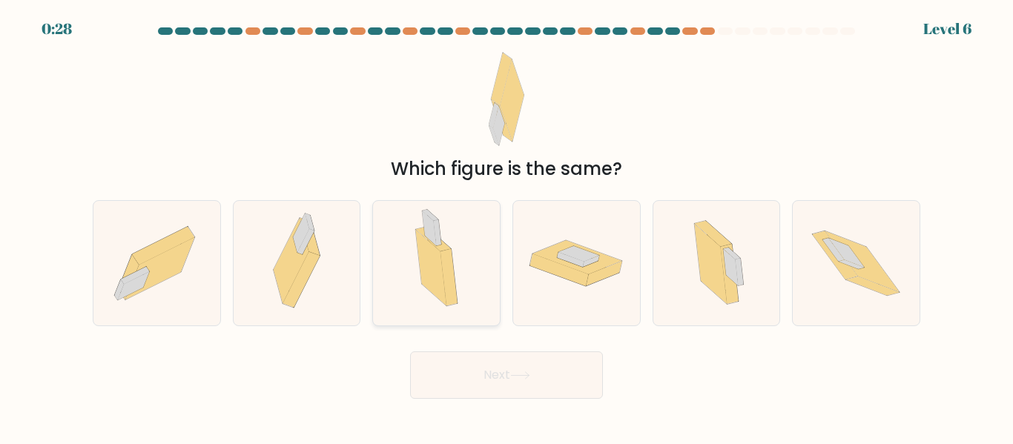
click at [450, 254] on icon at bounding box center [449, 277] width 17 height 57
click at [507, 226] on input "c." at bounding box center [507, 225] width 1 height 4
radio input "true"
click at [530, 384] on button "Next" at bounding box center [506, 375] width 193 height 47
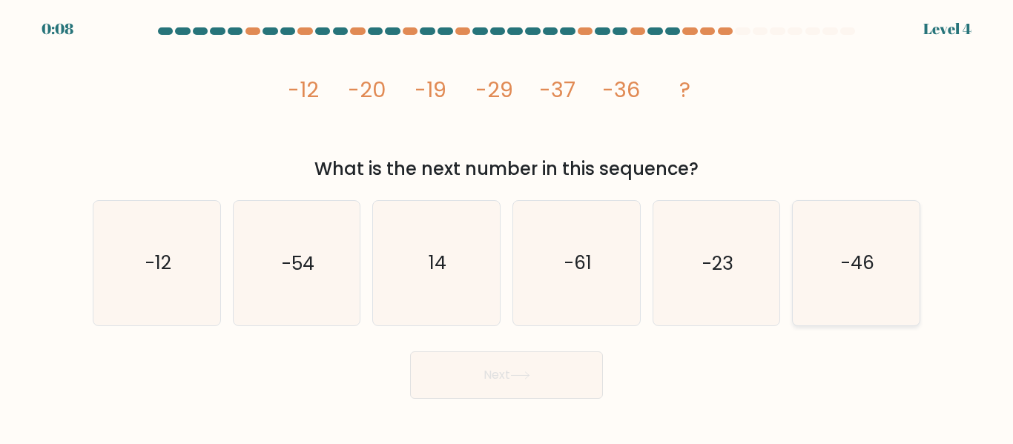
click at [852, 291] on icon "-46" at bounding box center [856, 263] width 124 height 124
click at [507, 226] on input "f. -46" at bounding box center [507, 225] width 1 height 4
radio input "true"
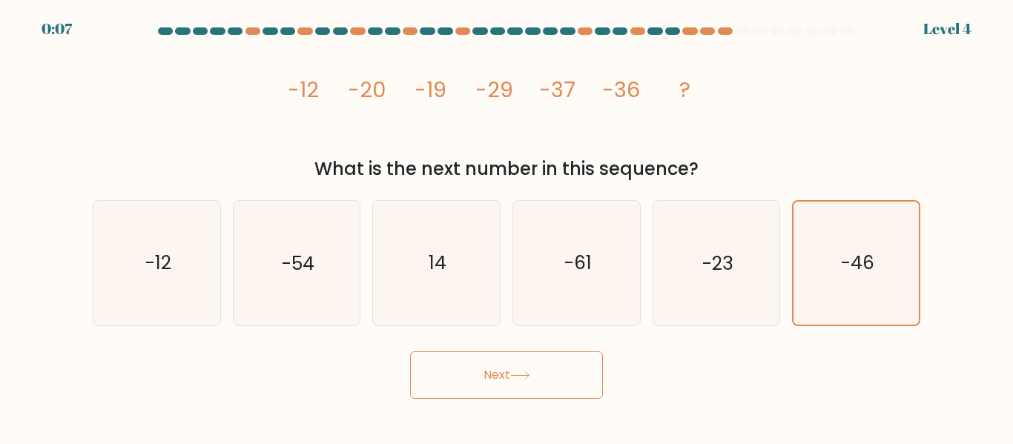
click at [524, 372] on icon at bounding box center [520, 376] width 20 height 8
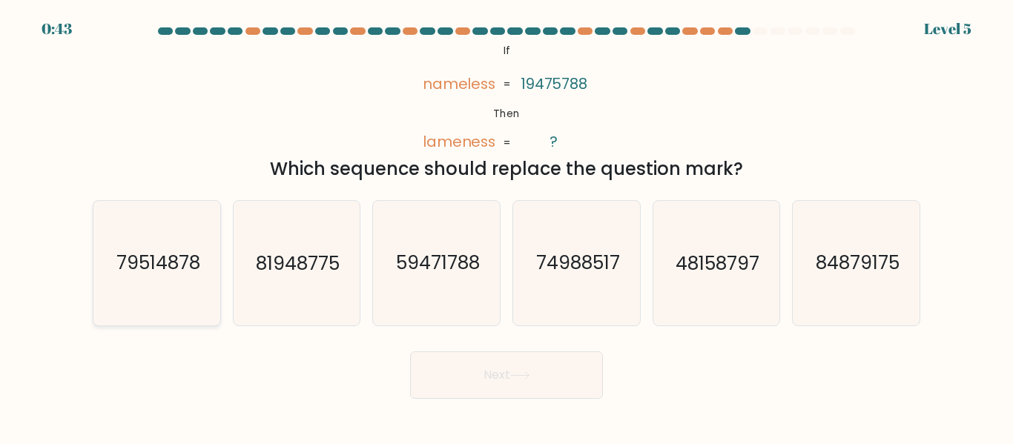
click at [180, 300] on icon "79514878" at bounding box center [157, 263] width 124 height 124
click at [507, 226] on input "a. 79514878" at bounding box center [507, 225] width 1 height 4
radio input "true"
click at [498, 363] on button "Next" at bounding box center [506, 375] width 193 height 47
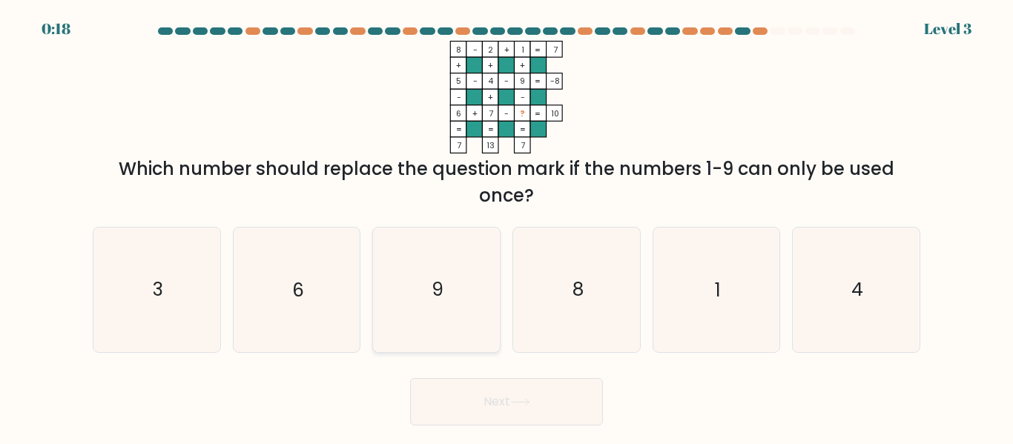
click at [436, 272] on icon "9" at bounding box center [437, 290] width 124 height 124
click at [507, 226] on input "c. 9" at bounding box center [507, 225] width 1 height 4
radio input "true"
click at [502, 389] on button "Next" at bounding box center [506, 401] width 193 height 47
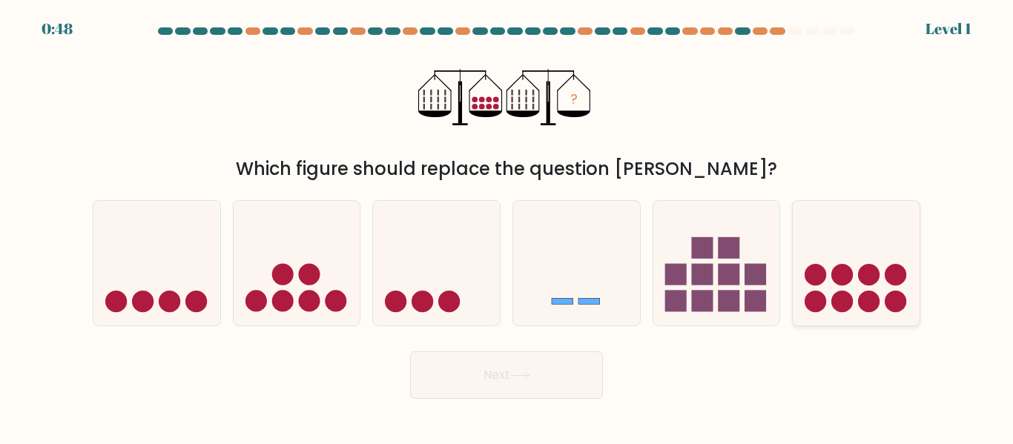
click at [875, 272] on circle at bounding box center [869, 275] width 22 height 22
click at [507, 226] on input "f." at bounding box center [507, 225] width 1 height 4
radio input "true"
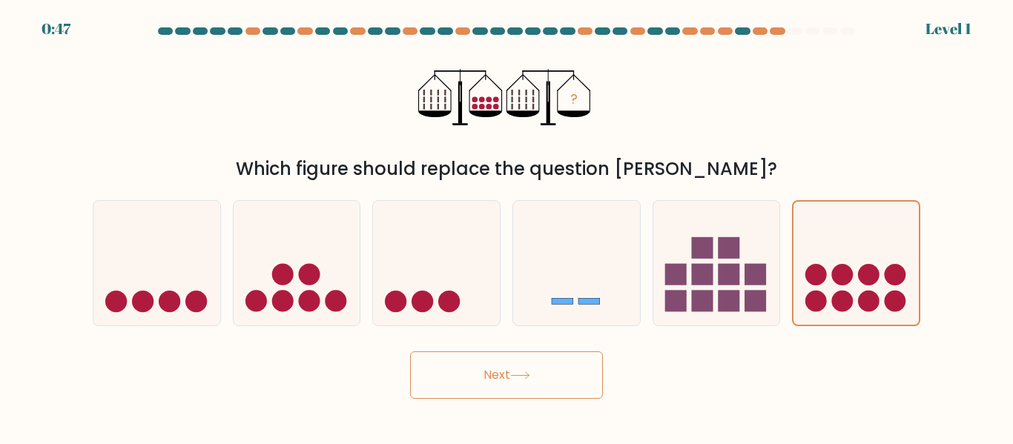
click at [503, 373] on button "Next" at bounding box center [506, 375] width 193 height 47
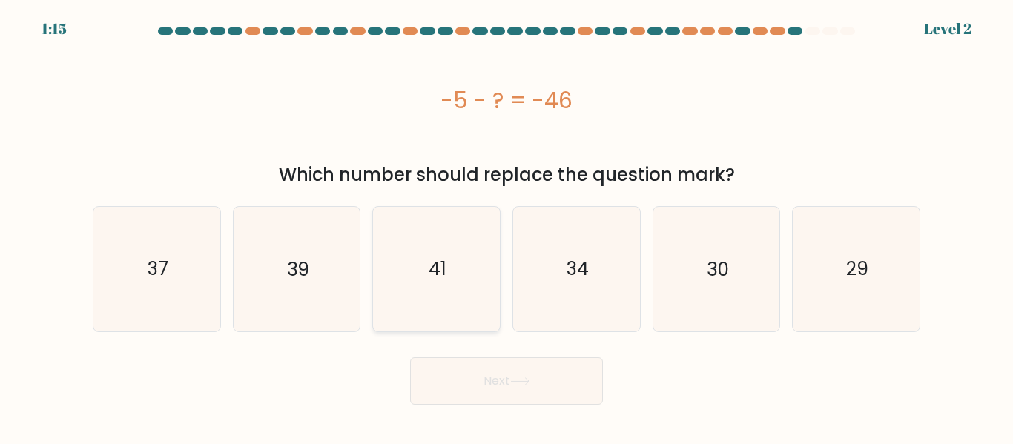
click at [444, 280] on text "41" at bounding box center [438, 269] width 18 height 26
click at [507, 226] on input "c. 41" at bounding box center [507, 225] width 1 height 4
radio input "true"
click at [507, 363] on button "Next" at bounding box center [506, 381] width 193 height 47
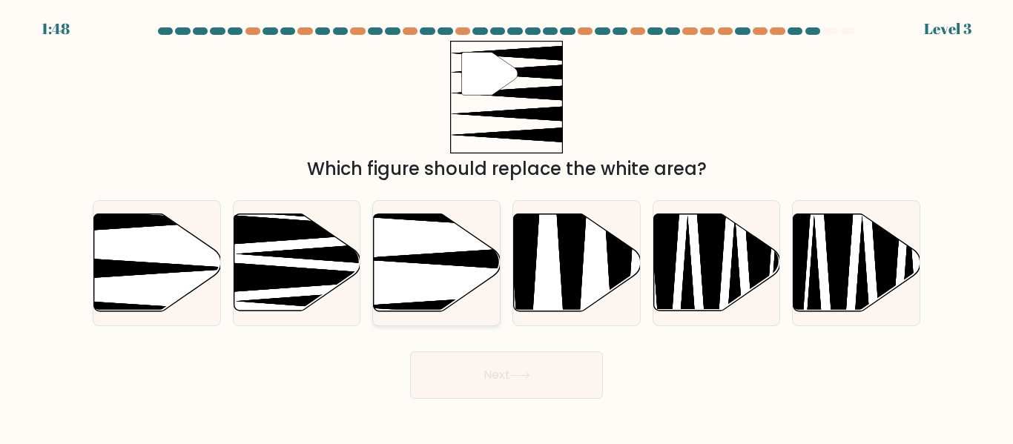
click at [437, 261] on icon at bounding box center [475, 259] width 251 height 33
click at [507, 226] on input "c." at bounding box center [507, 225] width 1 height 4
radio input "true"
click at [520, 367] on button "Next" at bounding box center [506, 375] width 193 height 47
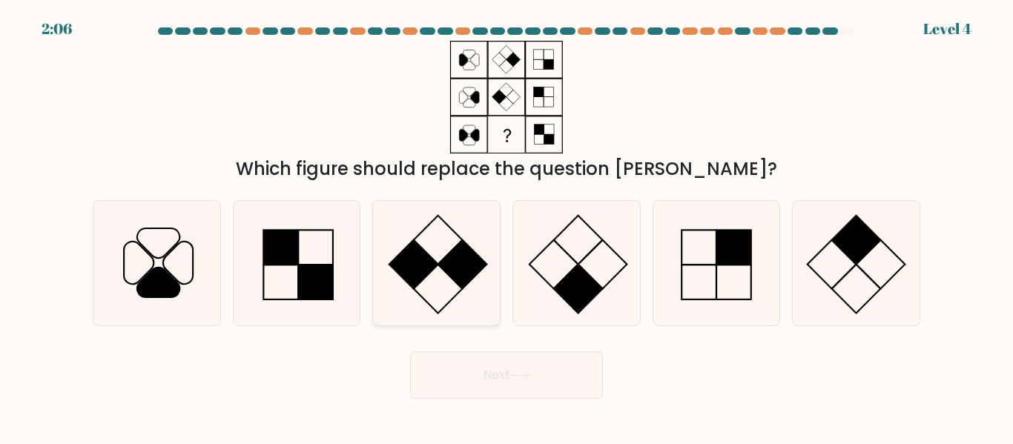
click at [433, 283] on icon at bounding box center [437, 263] width 124 height 124
click at [507, 226] on input "c." at bounding box center [507, 225] width 1 height 4
radio input "true"
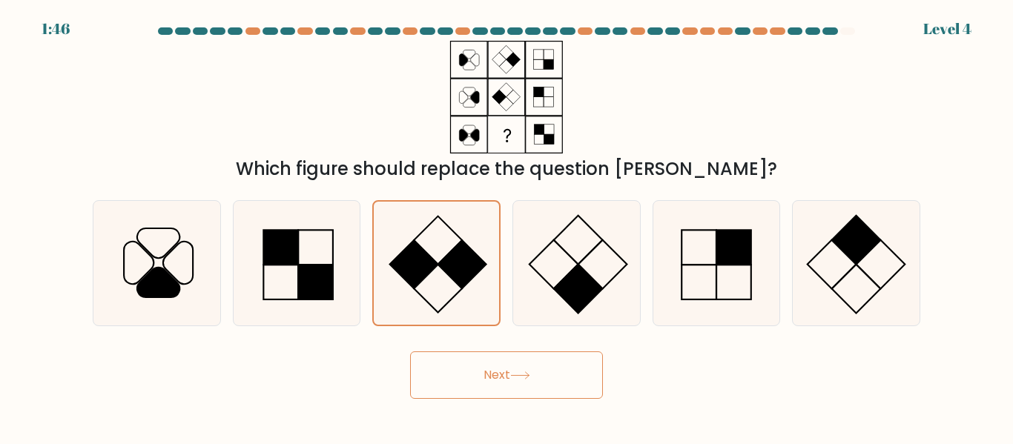
click at [533, 384] on button "Next" at bounding box center [506, 375] width 193 height 47
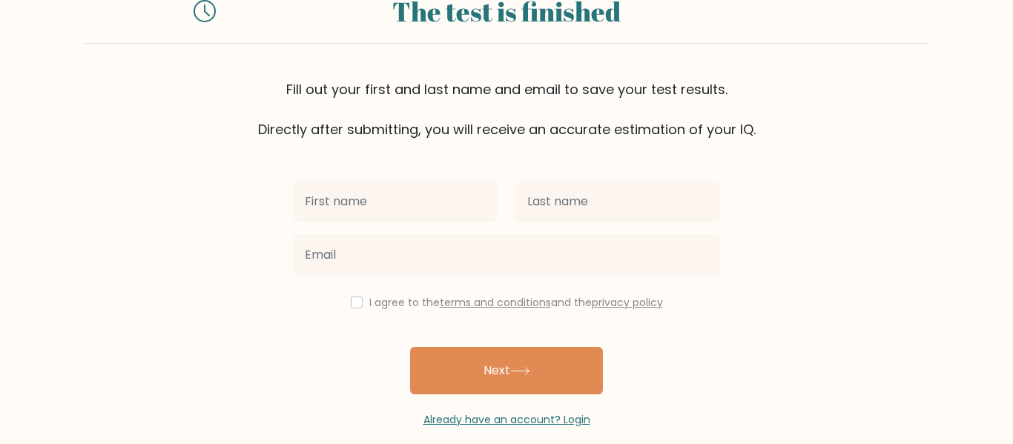
scroll to position [76, 0]
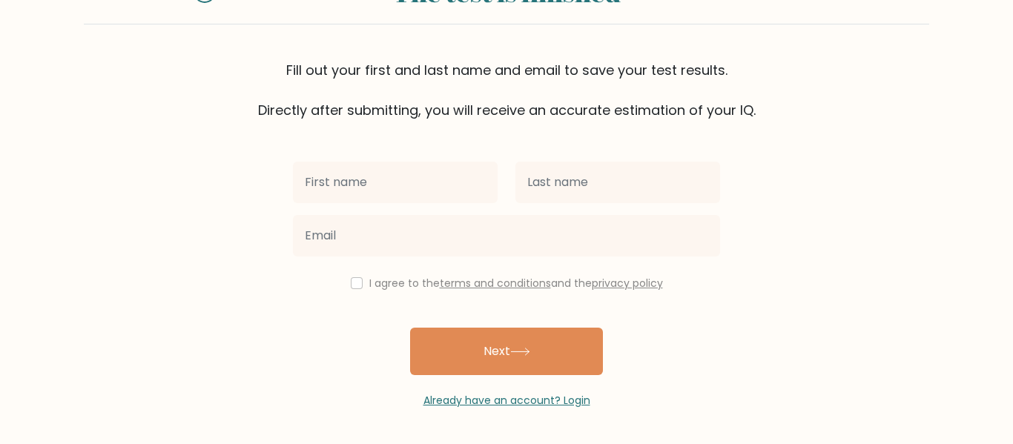
click at [366, 180] on input "text" at bounding box center [395, 183] width 205 height 42
type input "[PERSON_NAME]"
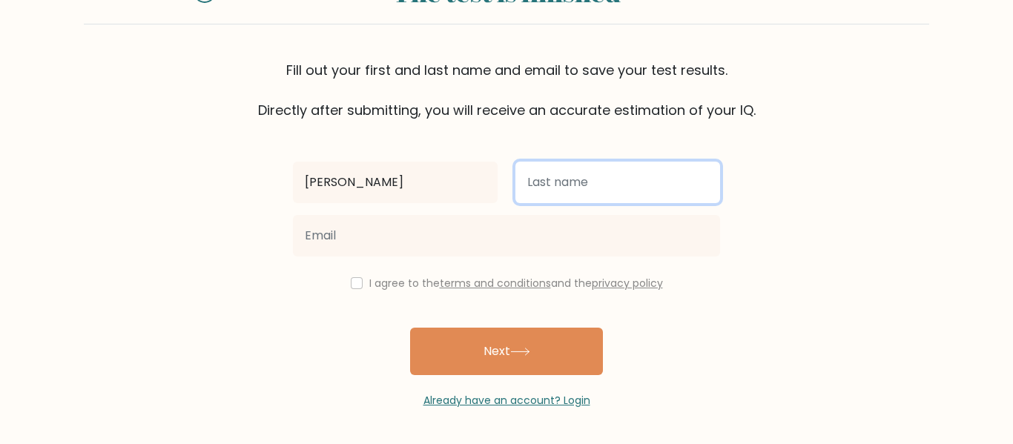
click at [612, 182] on input "text" at bounding box center [618, 183] width 205 height 42
type input "Ali Khan"
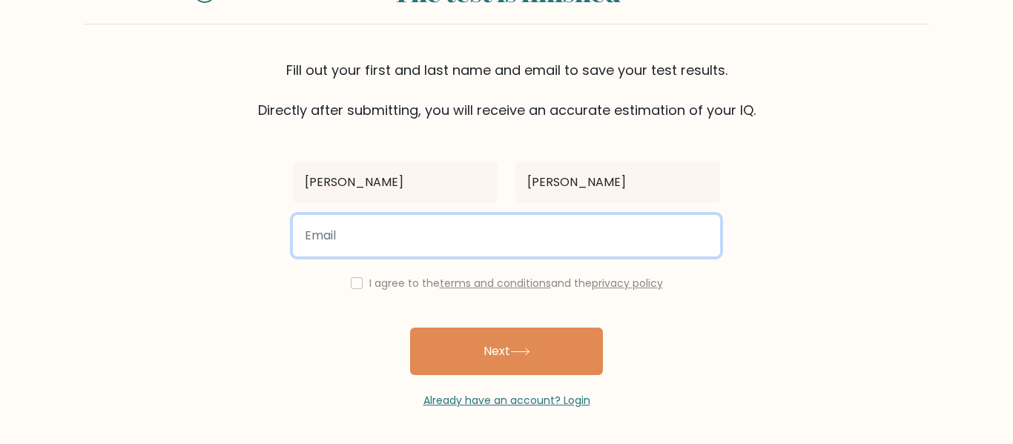
click at [430, 234] on input "email" at bounding box center [506, 236] width 427 height 42
type input "muneebkhan20019@gmail.com"
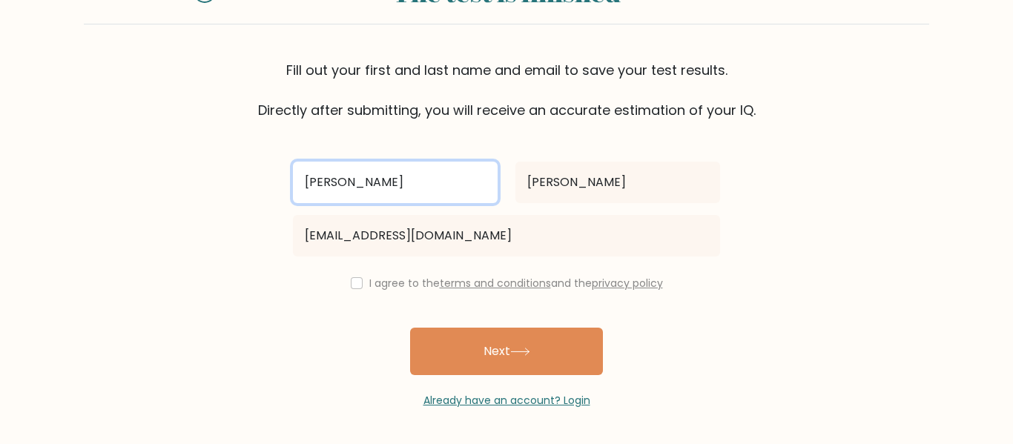
drag, startPoint x: 357, startPoint y: 183, endPoint x: 449, endPoint y: 183, distance: 92.0
click at [449, 183] on input "Muneeb Ali Khan" at bounding box center [395, 183] width 205 height 42
type input "Muneeb"
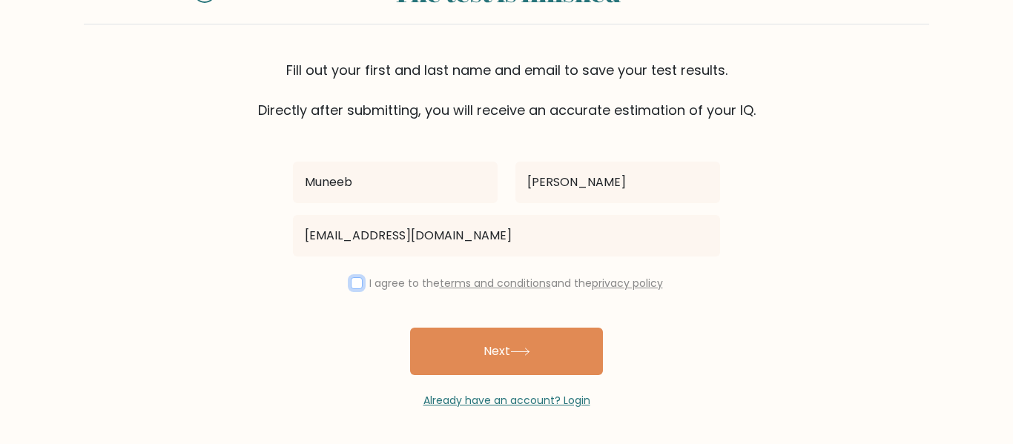
click at [351, 280] on input "checkbox" at bounding box center [357, 283] width 12 height 12
checkbox input "true"
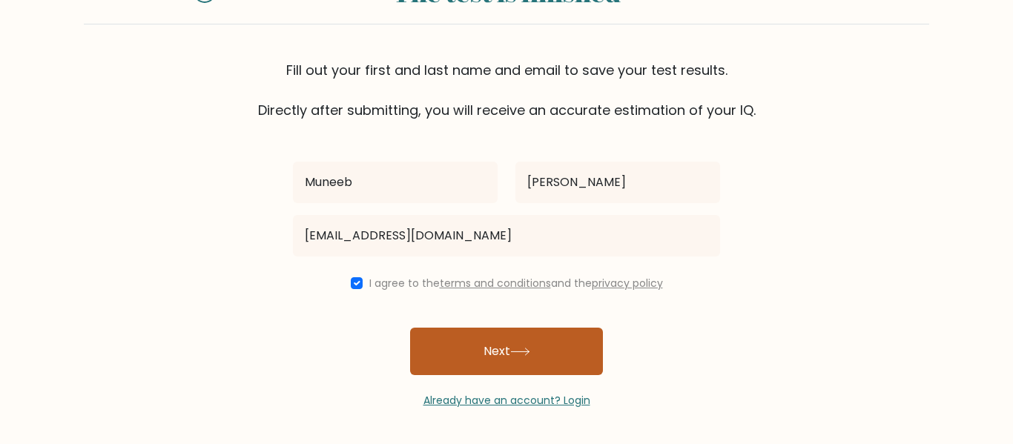
click at [510, 355] on button "Next" at bounding box center [506, 351] width 193 height 47
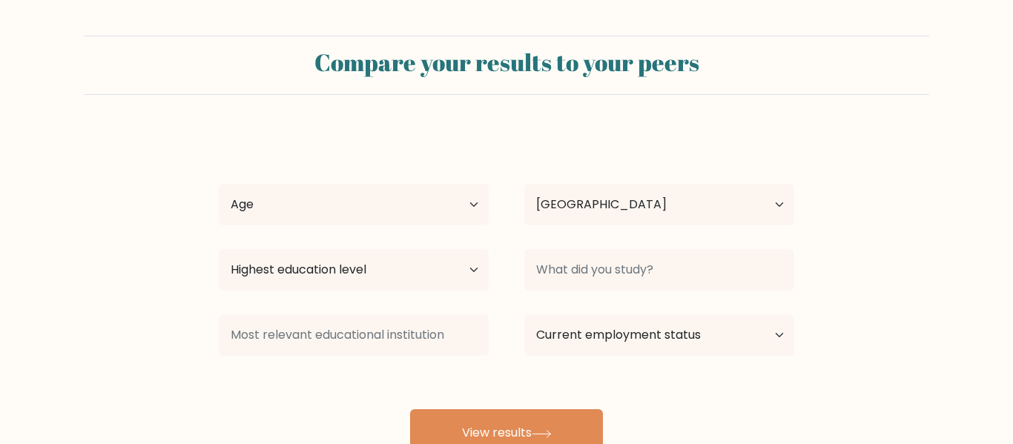
select select "PK"
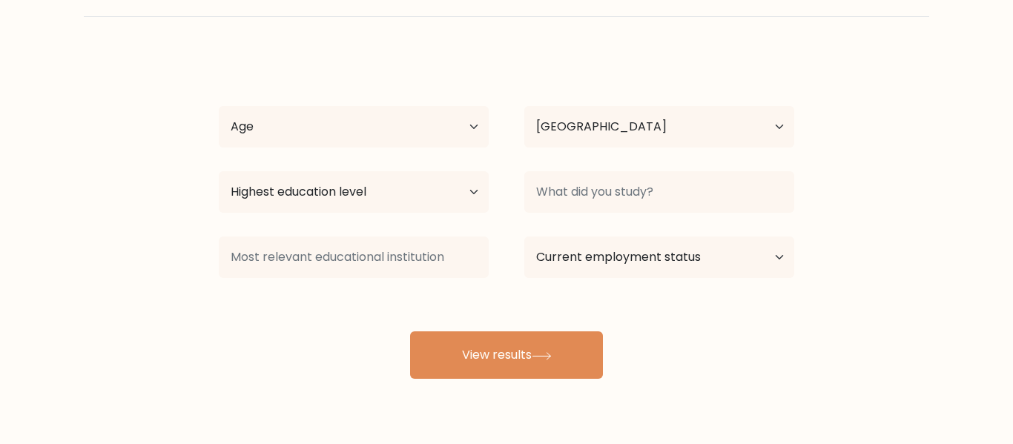
scroll to position [118, 0]
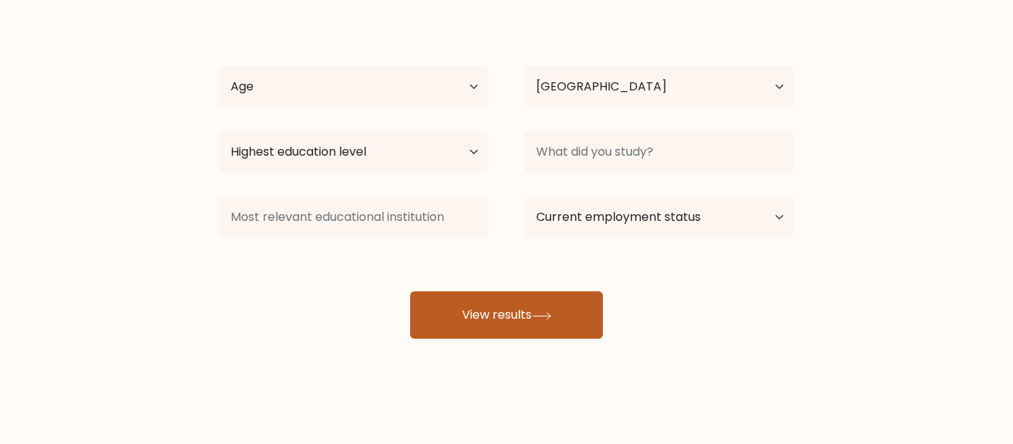
click at [506, 318] on button "View results" at bounding box center [506, 315] width 193 height 47
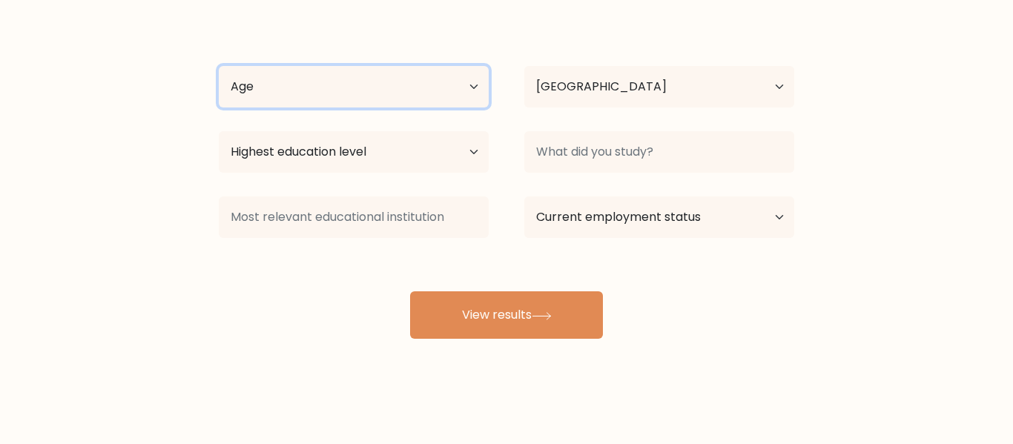
click at [472, 81] on select "Age Under [DEMOGRAPHIC_DATA] [DEMOGRAPHIC_DATA] [DEMOGRAPHIC_DATA] [DEMOGRAPHIC…" at bounding box center [354, 87] width 270 height 42
select select "18_24"
click at [219, 66] on select "Age Under [DEMOGRAPHIC_DATA] [DEMOGRAPHIC_DATA] [DEMOGRAPHIC_DATA] [DEMOGRAPHIC…" at bounding box center [354, 87] width 270 height 42
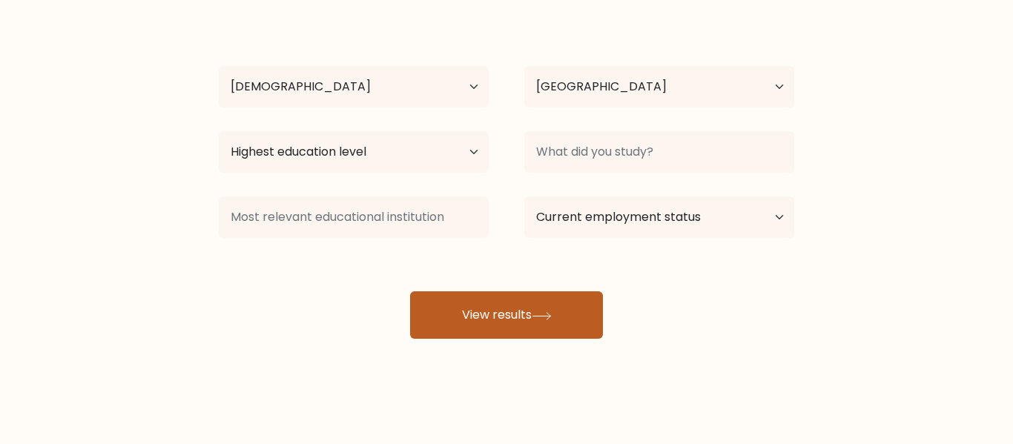
click at [519, 304] on button "View results" at bounding box center [506, 315] width 193 height 47
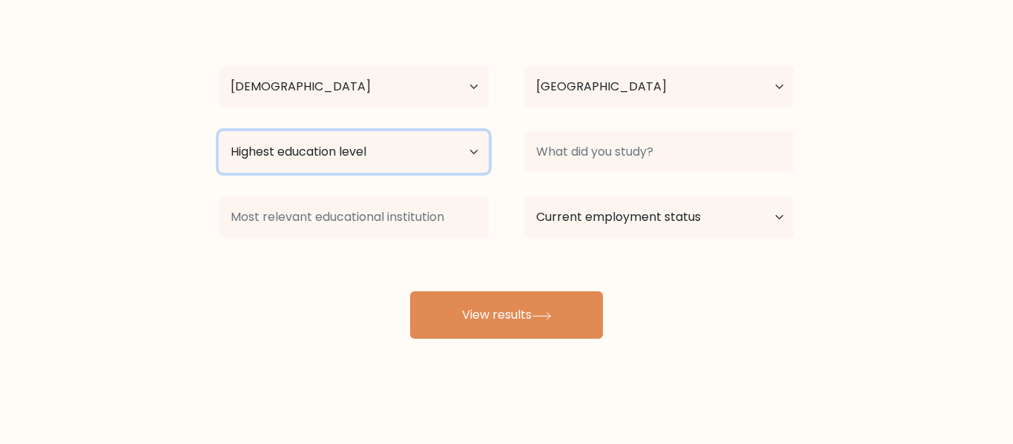
click at [474, 141] on select "Highest education level No schooling Primary Lower Secondary Upper Secondary Oc…" at bounding box center [354, 152] width 270 height 42
select select "bachelors_degree"
click at [219, 131] on select "Highest education level No schooling Primary Lower Secondary Upper Secondary Oc…" at bounding box center [354, 152] width 270 height 42
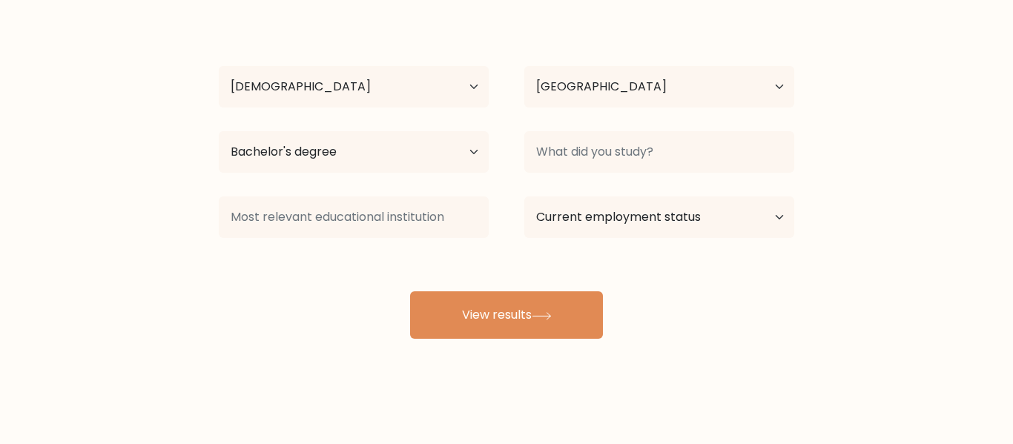
click at [603, 324] on div "Muneeb Ali Khan Age Under 18 years old 18-24 years old 25-34 years old 35-44 ye…" at bounding box center [506, 176] width 593 height 326
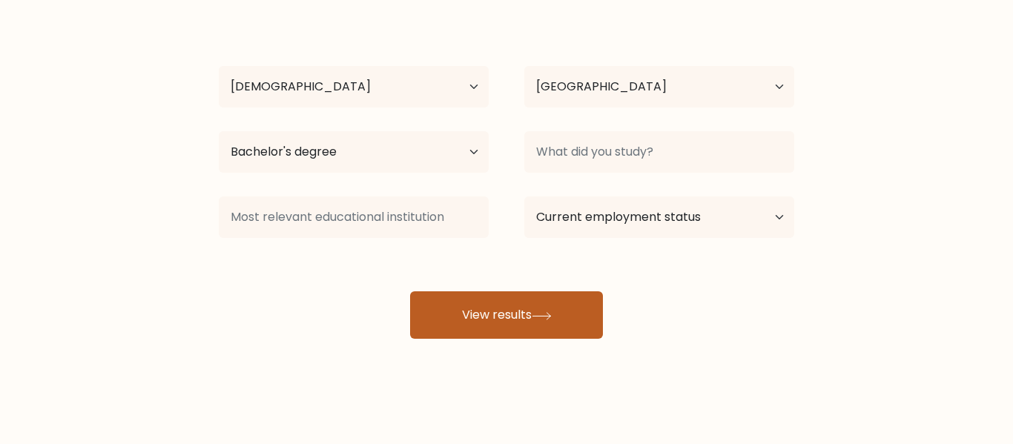
click at [552, 315] on icon at bounding box center [542, 316] width 20 height 8
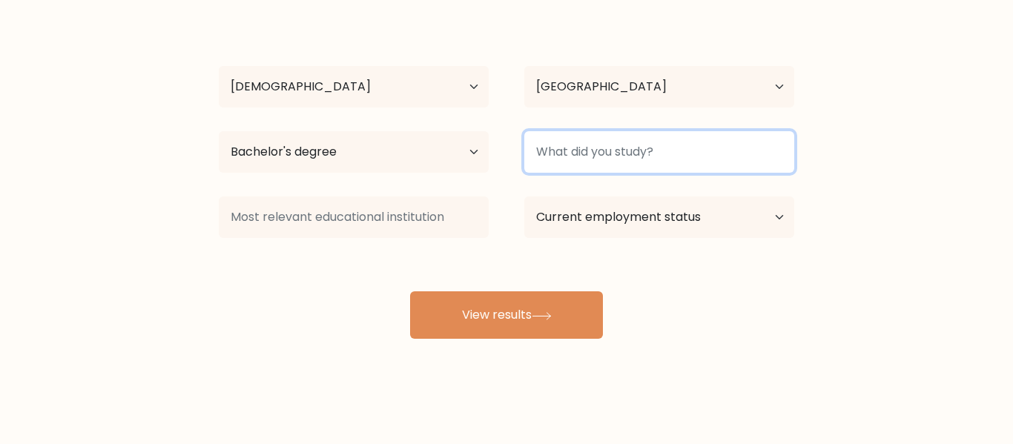
click at [662, 149] on input at bounding box center [659, 152] width 270 height 42
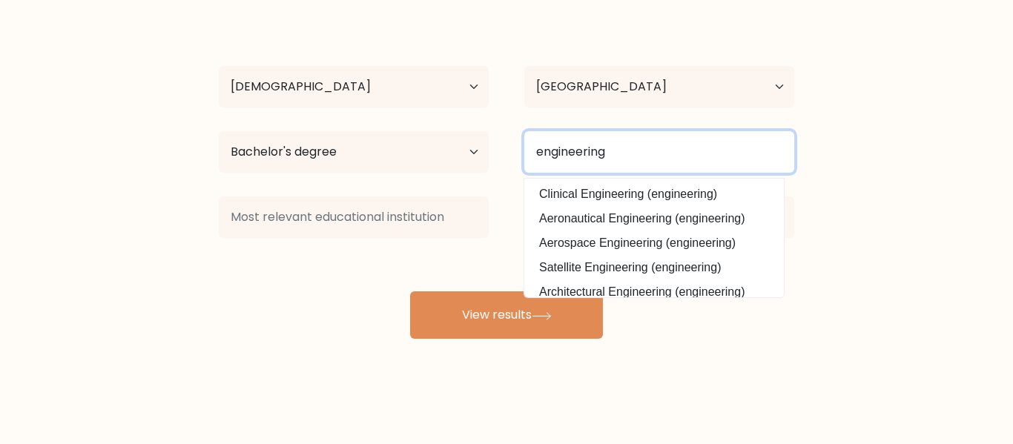
type input "engineering"
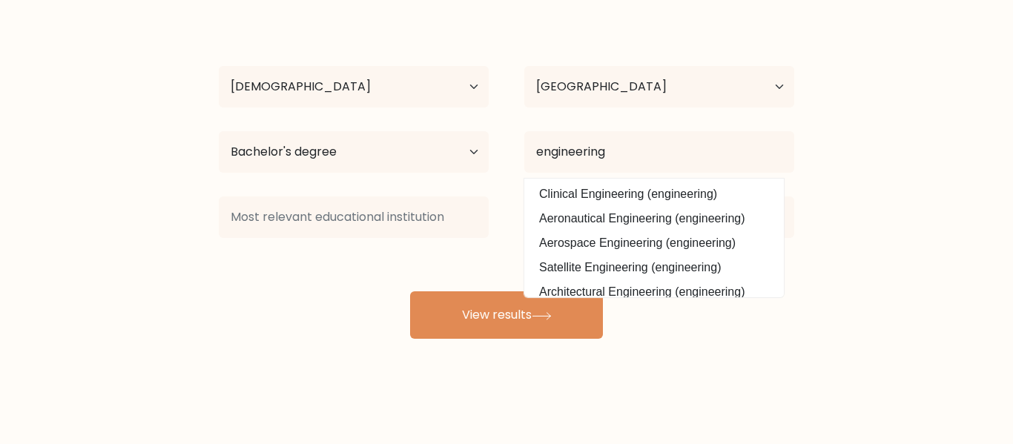
click at [862, 162] on form "Compare your results to your peers Muneeb Ali Khan Age Under 18 years old 18-24…" at bounding box center [506, 128] width 1013 height 421
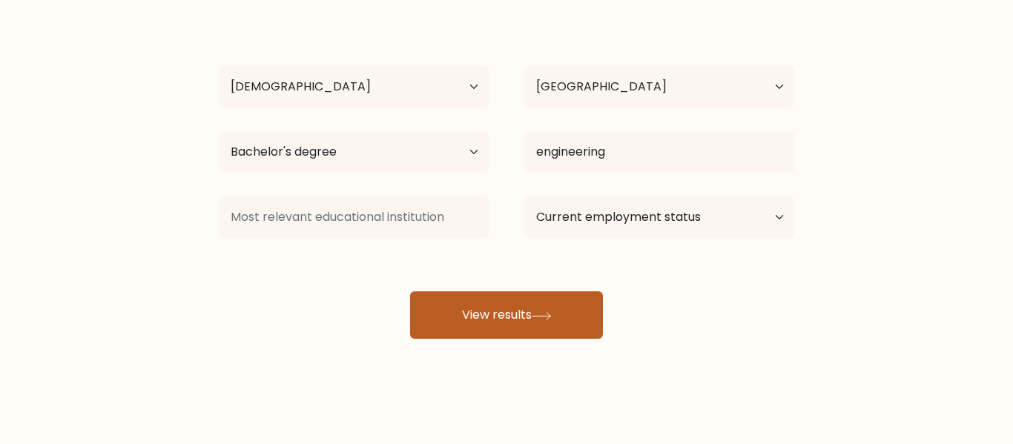
click at [522, 309] on button "View results" at bounding box center [506, 315] width 193 height 47
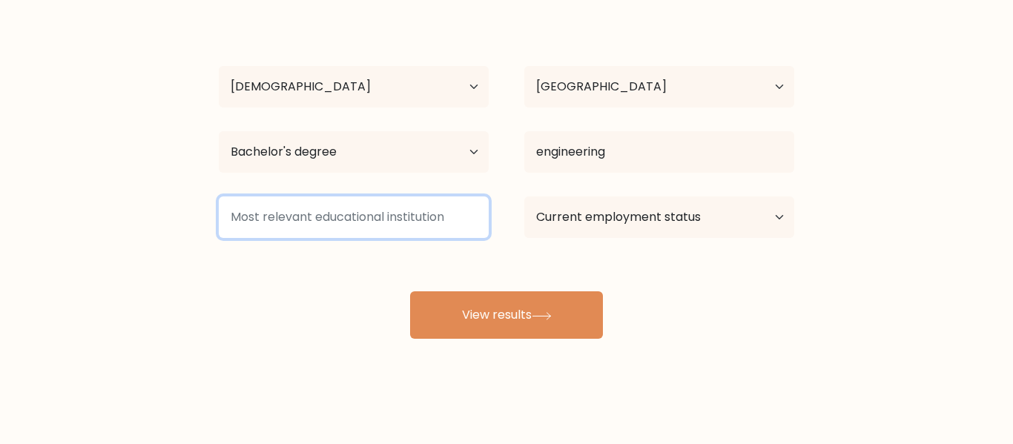
click at [335, 218] on input at bounding box center [354, 218] width 270 height 42
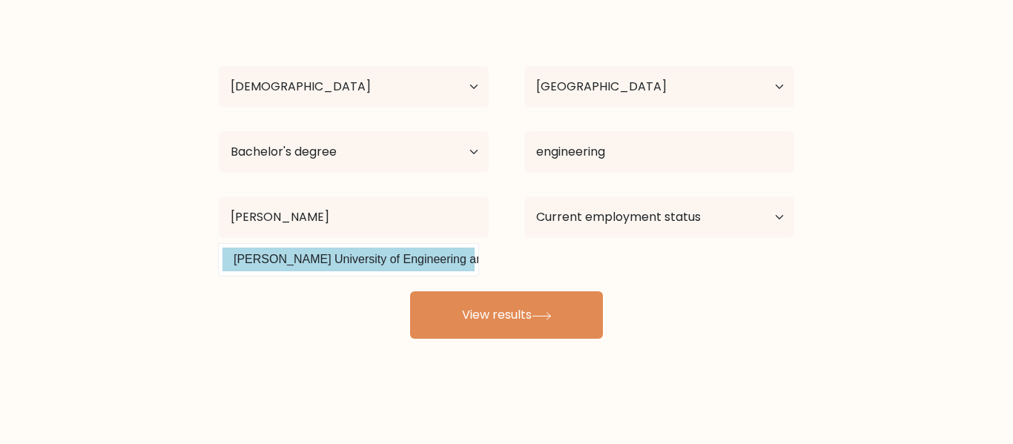
click at [342, 264] on option "NED University of Engineering and Technology (Pakistan)" at bounding box center [349, 260] width 252 height 24
type input "[PERSON_NAME] University of Engineering and Technology"
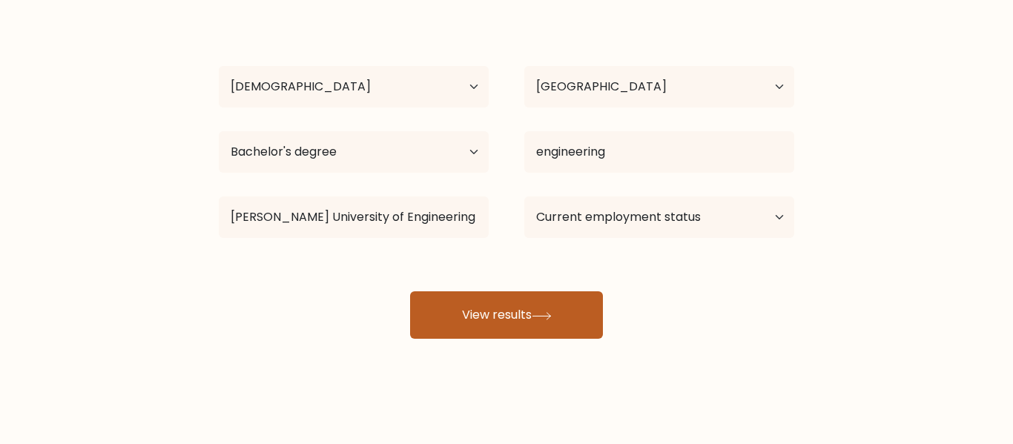
click at [488, 310] on button "View results" at bounding box center [506, 315] width 193 height 47
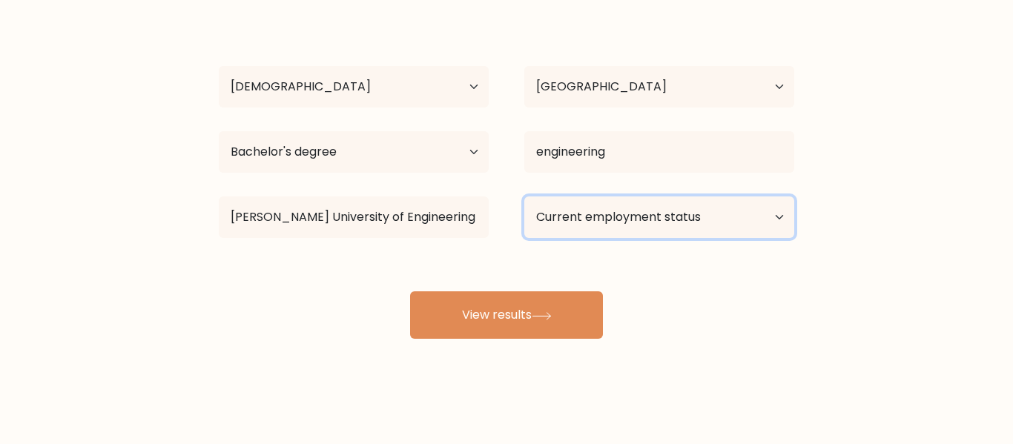
click at [778, 223] on select "Current employment status Employed Student Retired Other / prefer not to answer" at bounding box center [659, 218] width 270 height 42
select select "employed"
click at [524, 197] on select "Current employment status Employed Student Retired Other / prefer not to answer" at bounding box center [659, 218] width 270 height 42
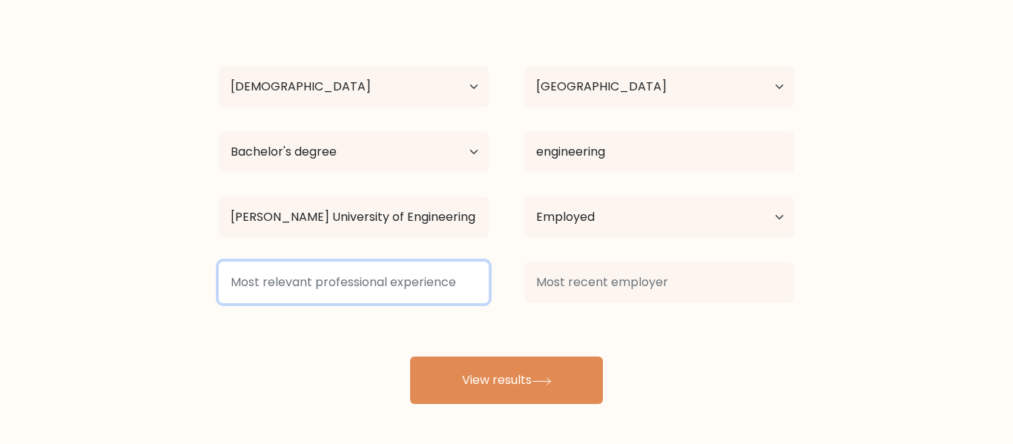
click at [398, 272] on input at bounding box center [354, 283] width 270 height 42
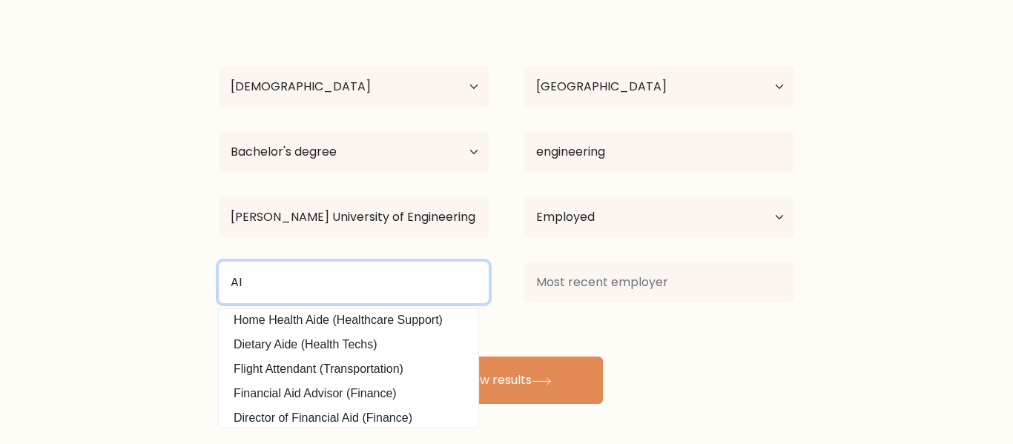
scroll to position [0, 0]
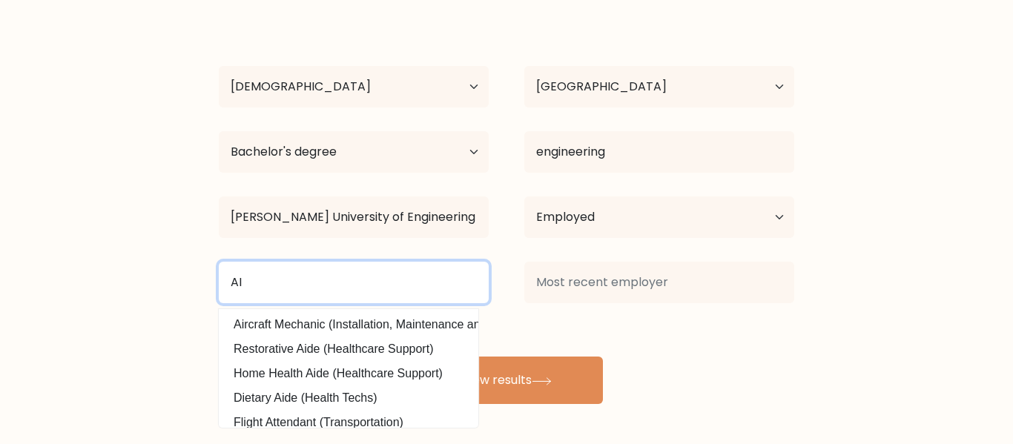
click at [332, 269] on input "AI" at bounding box center [354, 283] width 270 height 42
type input "A"
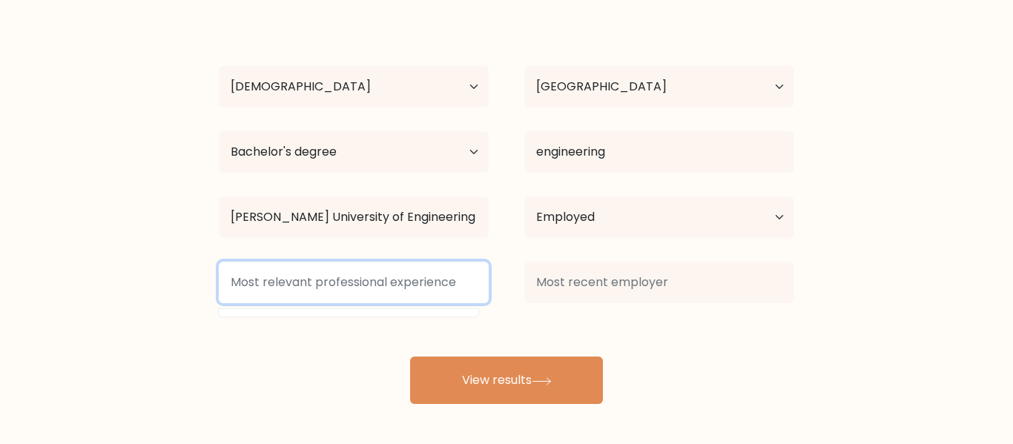
type input "a"
type input "IT"
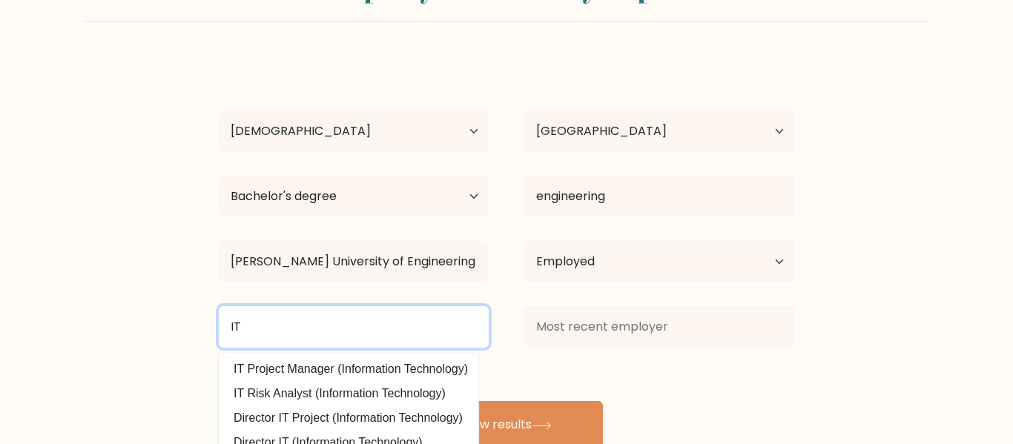
scroll to position [71, 0]
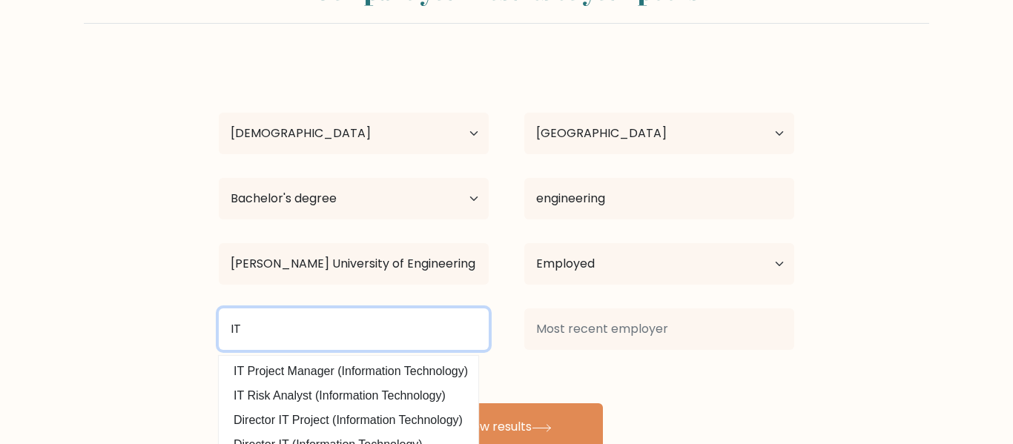
click at [342, 334] on input "IT" at bounding box center [354, 330] width 270 height 42
type input "developer"
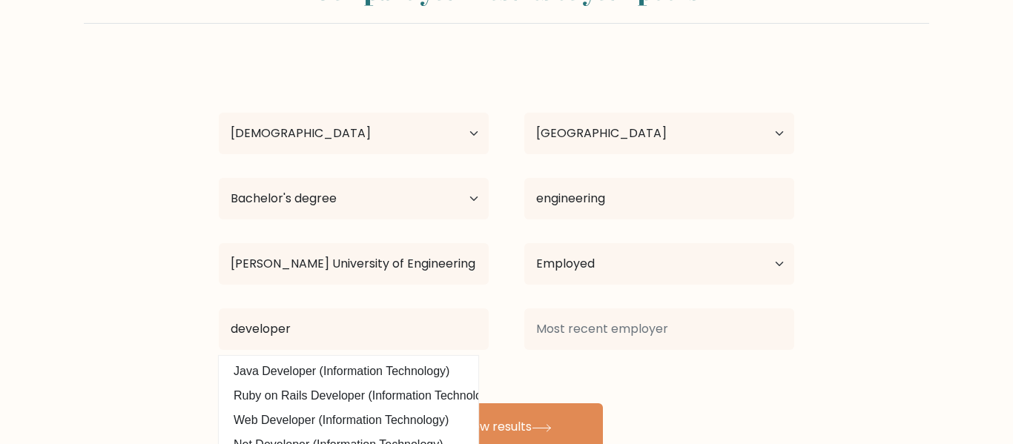
click at [989, 243] on form "Compare your results to your peers Muneeb Ali Khan Age Under 18 years old 18-24…" at bounding box center [506, 207] width 1013 height 487
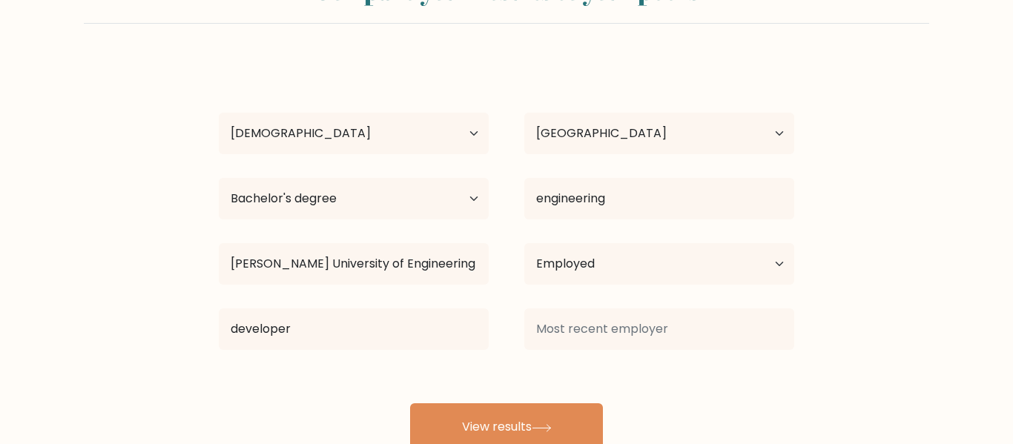
scroll to position [118, 0]
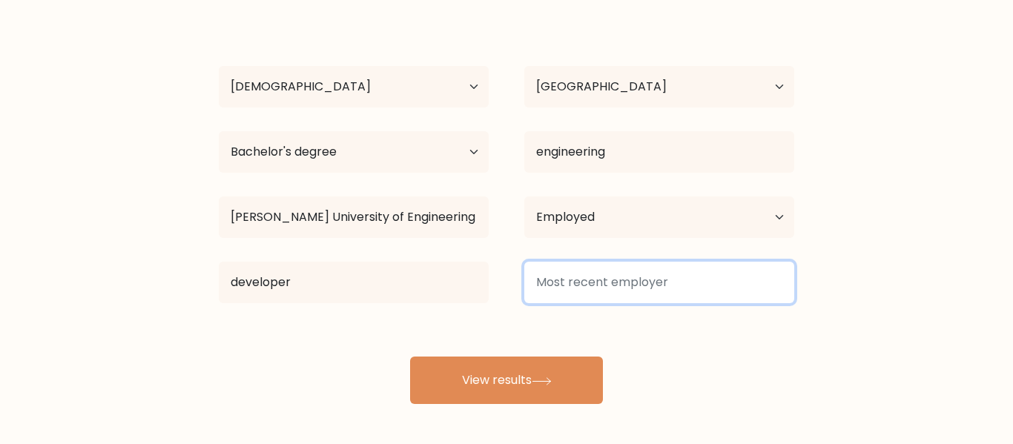
click at [632, 296] on input at bounding box center [659, 283] width 270 height 42
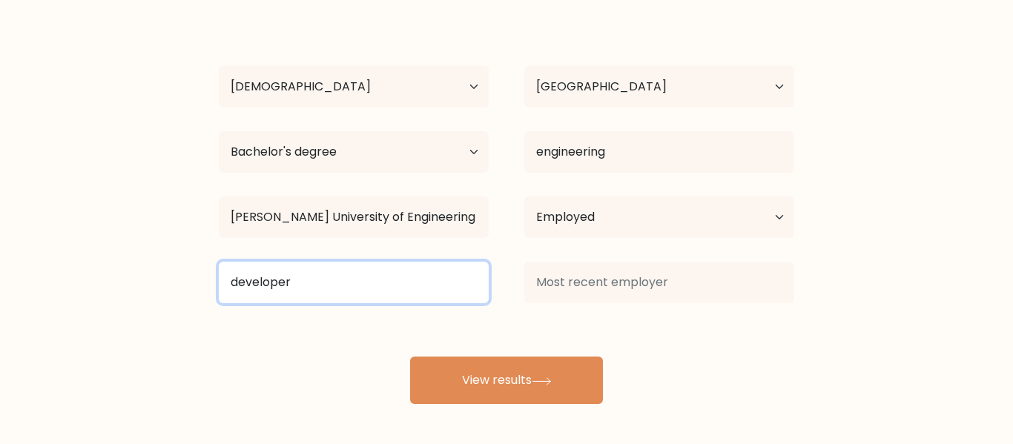
click at [289, 288] on input "developer" at bounding box center [354, 283] width 270 height 42
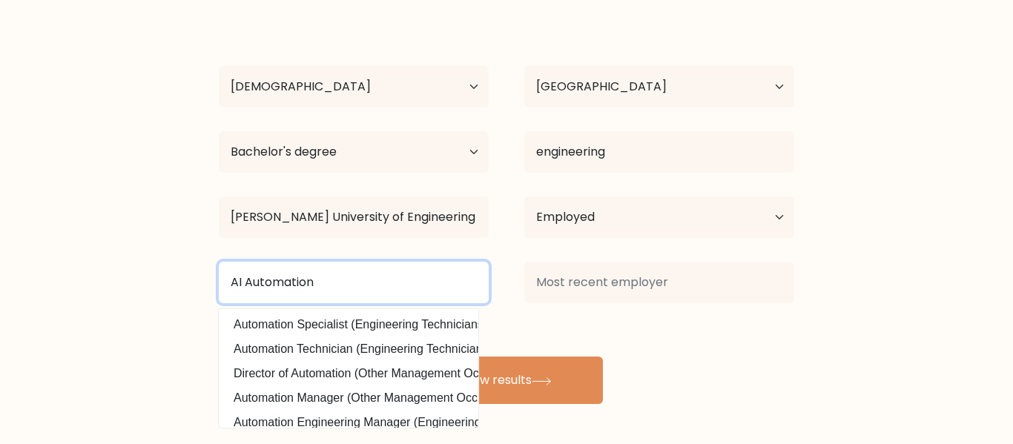
type input "AI Automation"
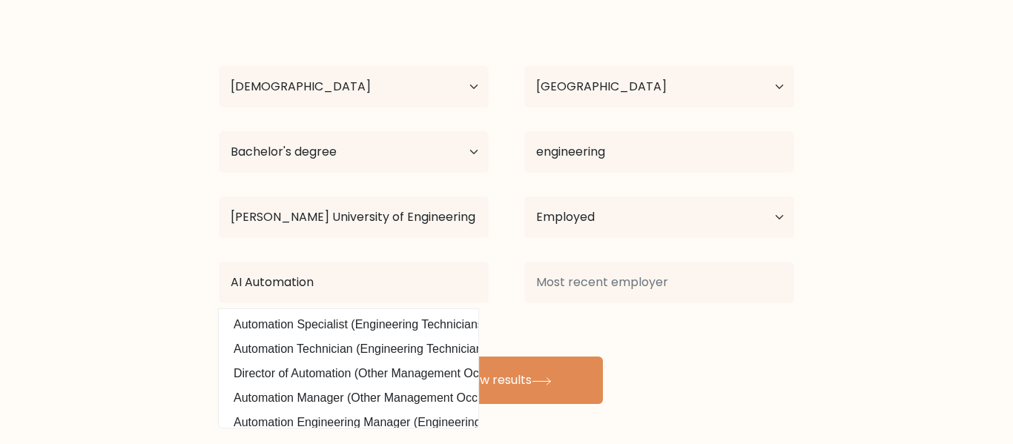
click at [938, 323] on form "Compare your results to your peers Muneeb Ali Khan Age Under 18 years old 18-24…" at bounding box center [506, 161] width 1013 height 487
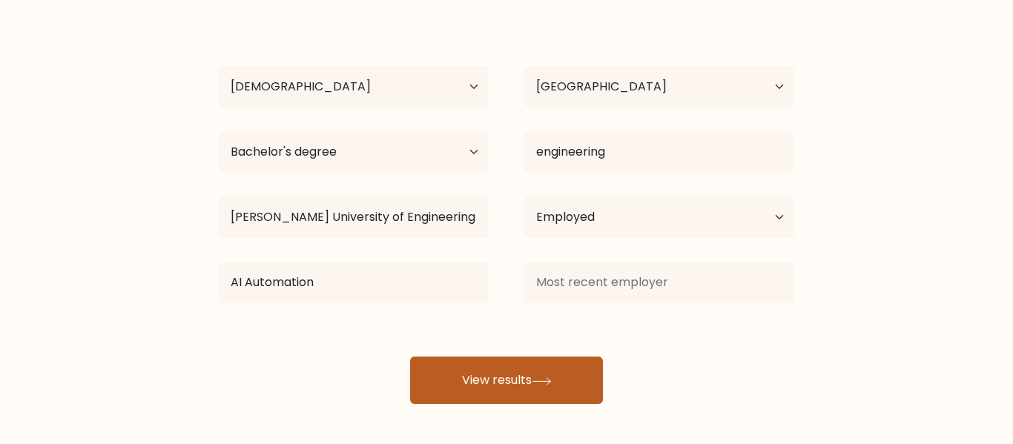
click at [550, 375] on button "View results" at bounding box center [506, 380] width 193 height 47
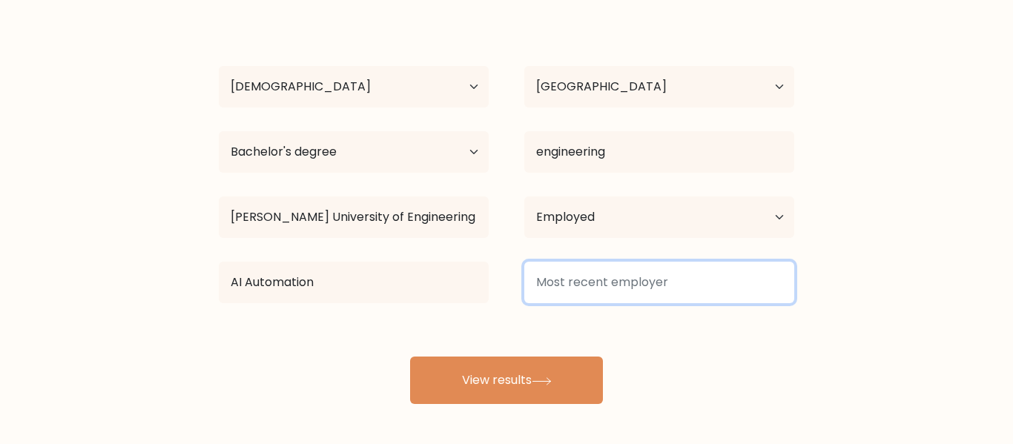
click at [626, 293] on input at bounding box center [659, 283] width 270 height 42
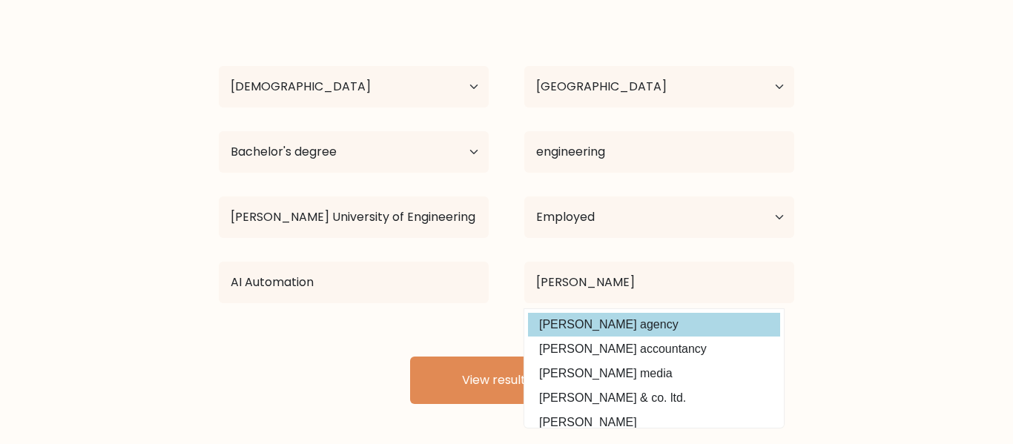
click at [613, 326] on option "balmer agency" at bounding box center [654, 325] width 252 height 24
type input "balmer agency"
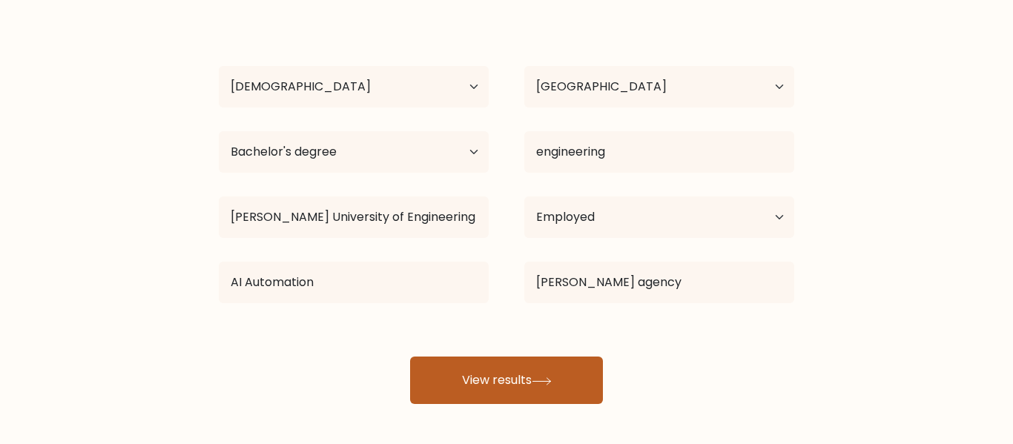
click at [501, 372] on button "View results" at bounding box center [506, 380] width 193 height 47
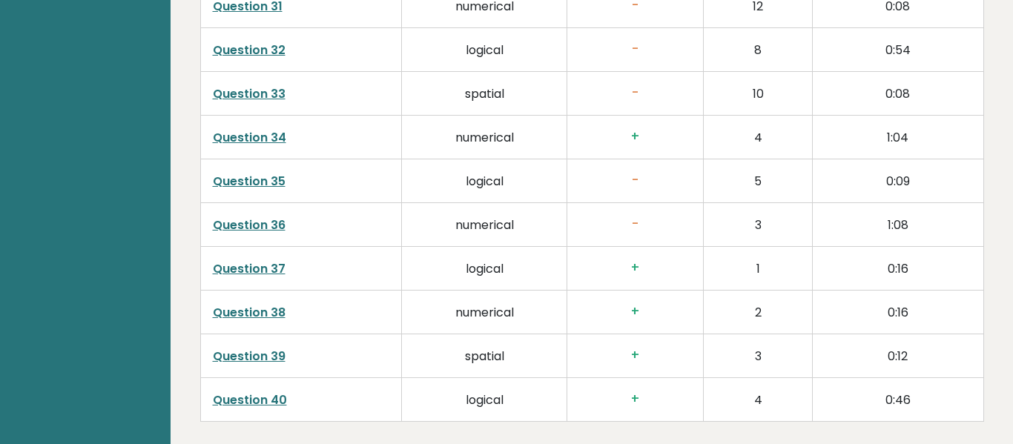
scroll to position [3883, 0]
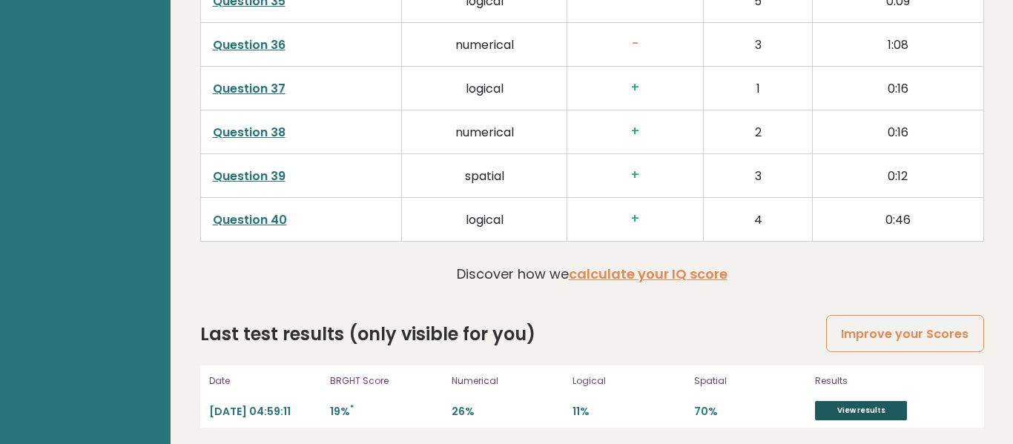
click at [867, 408] on link "View results" at bounding box center [861, 410] width 92 height 19
click at [872, 409] on link "View results" at bounding box center [861, 410] width 92 height 19
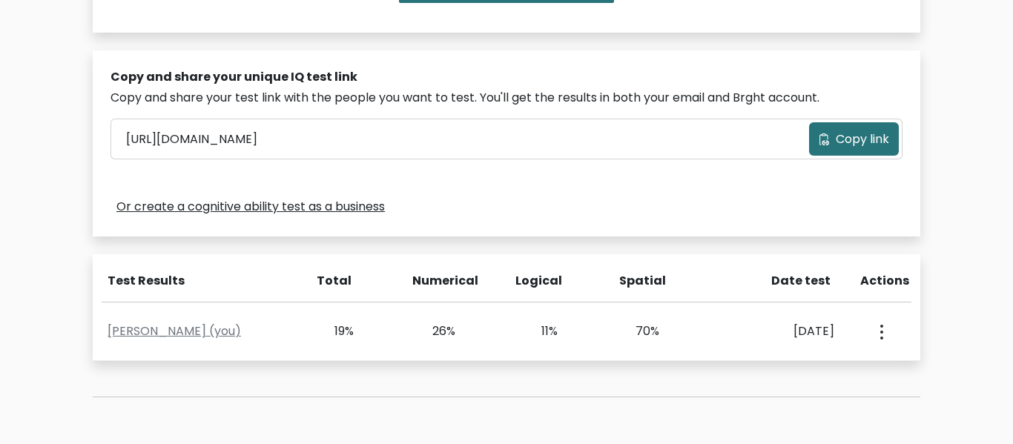
scroll to position [412, 0]
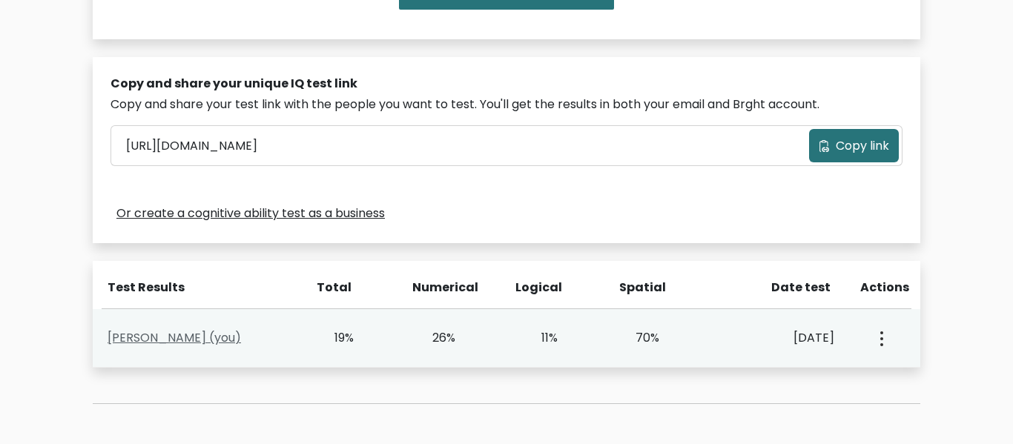
click at [210, 335] on link "Muneeb Ali Khan (you)" at bounding box center [175, 337] width 134 height 17
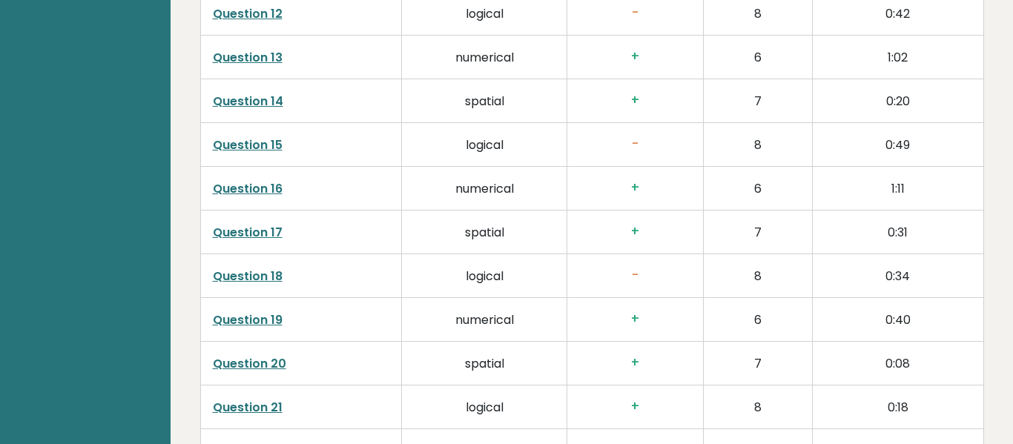
scroll to position [3883, 0]
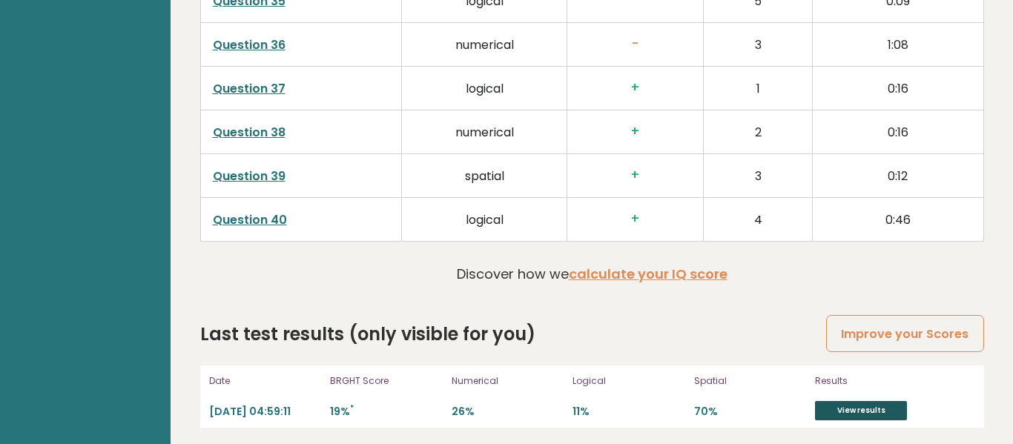
click at [844, 404] on link "View results" at bounding box center [861, 410] width 92 height 19
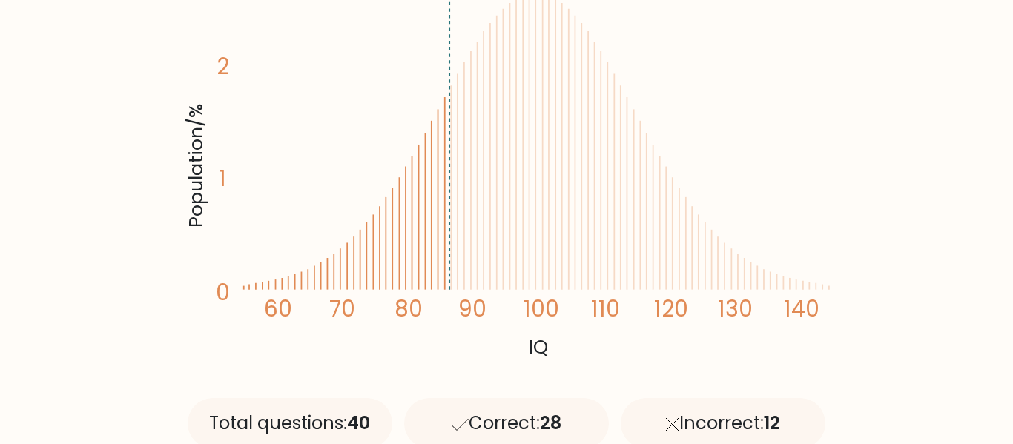
scroll to position [324, 0]
